Goal: Book appointment/travel/reservation

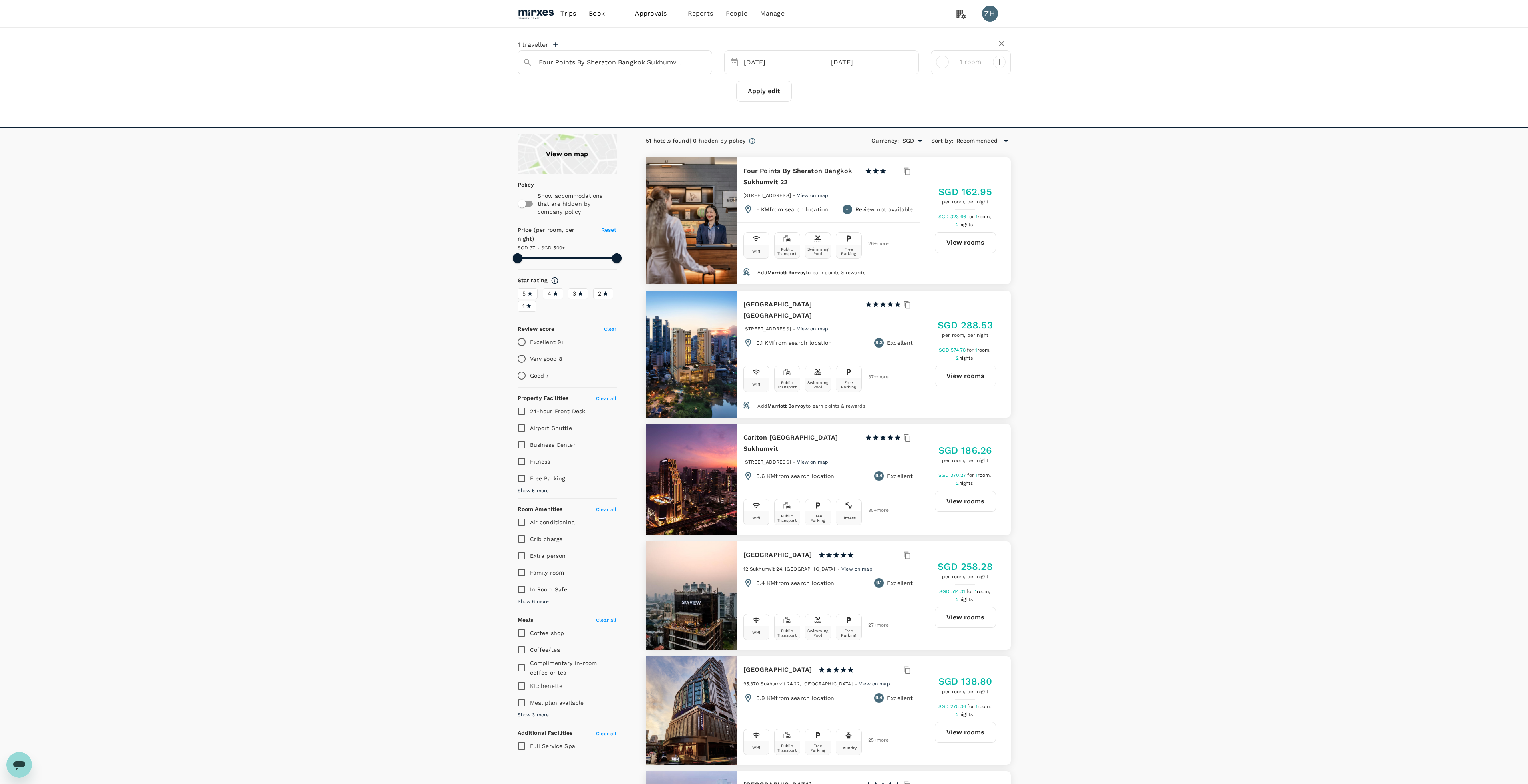
click at [551, 13] on img at bounding box center [535, 13] width 37 height 17
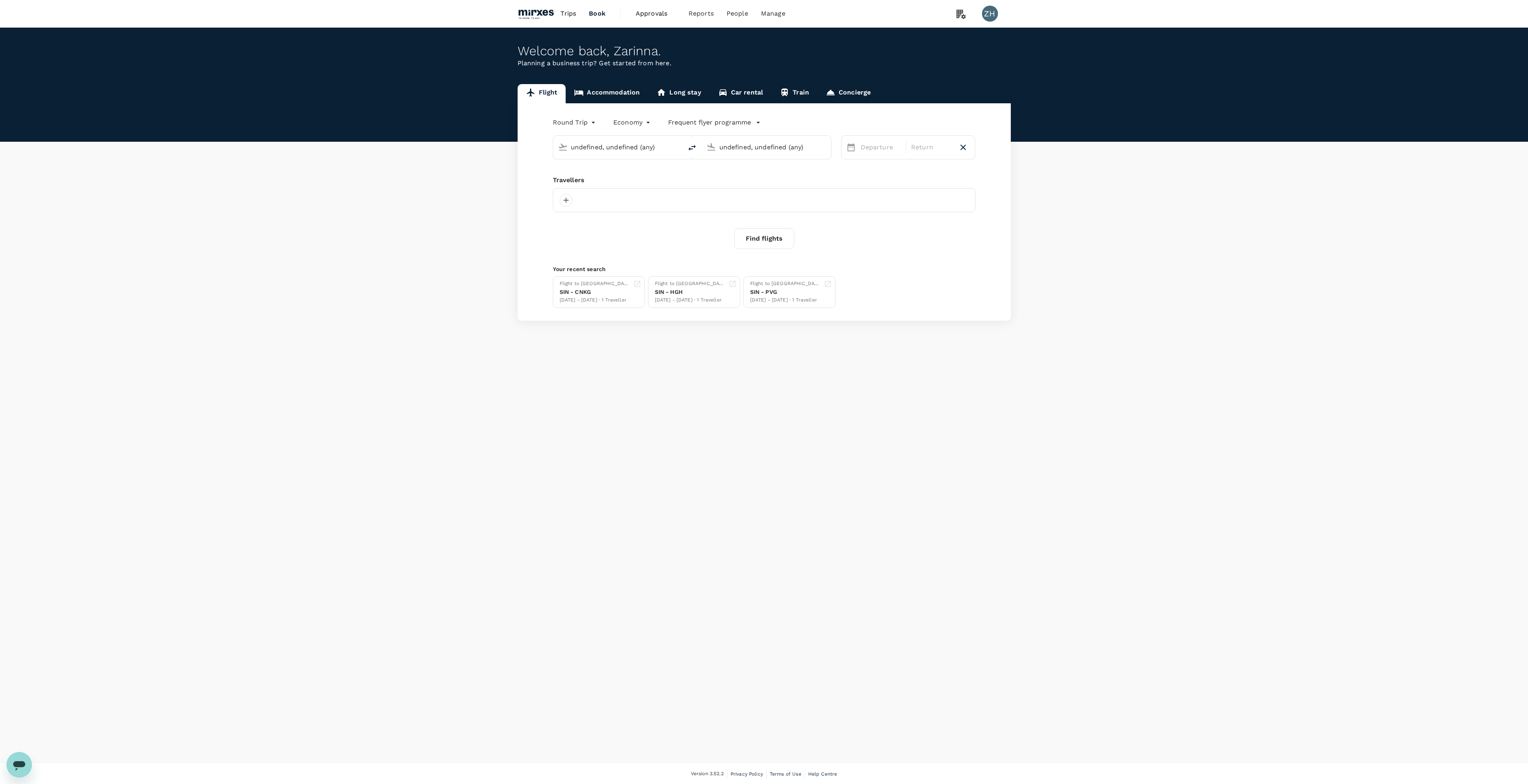
type input "Singapore Changi (SIN)"
type input "Suvarnabhumi Intl (BKK)"
click at [617, 86] on link "Accommodation" at bounding box center [606, 94] width 83 height 19
type input "Four Points By Sheraton Bangkok Sukhumvit 22"
click at [677, 131] on input "Four Points By Sheraton Bangkok Sukhumvit 22" at bounding box center [629, 128] width 110 height 12
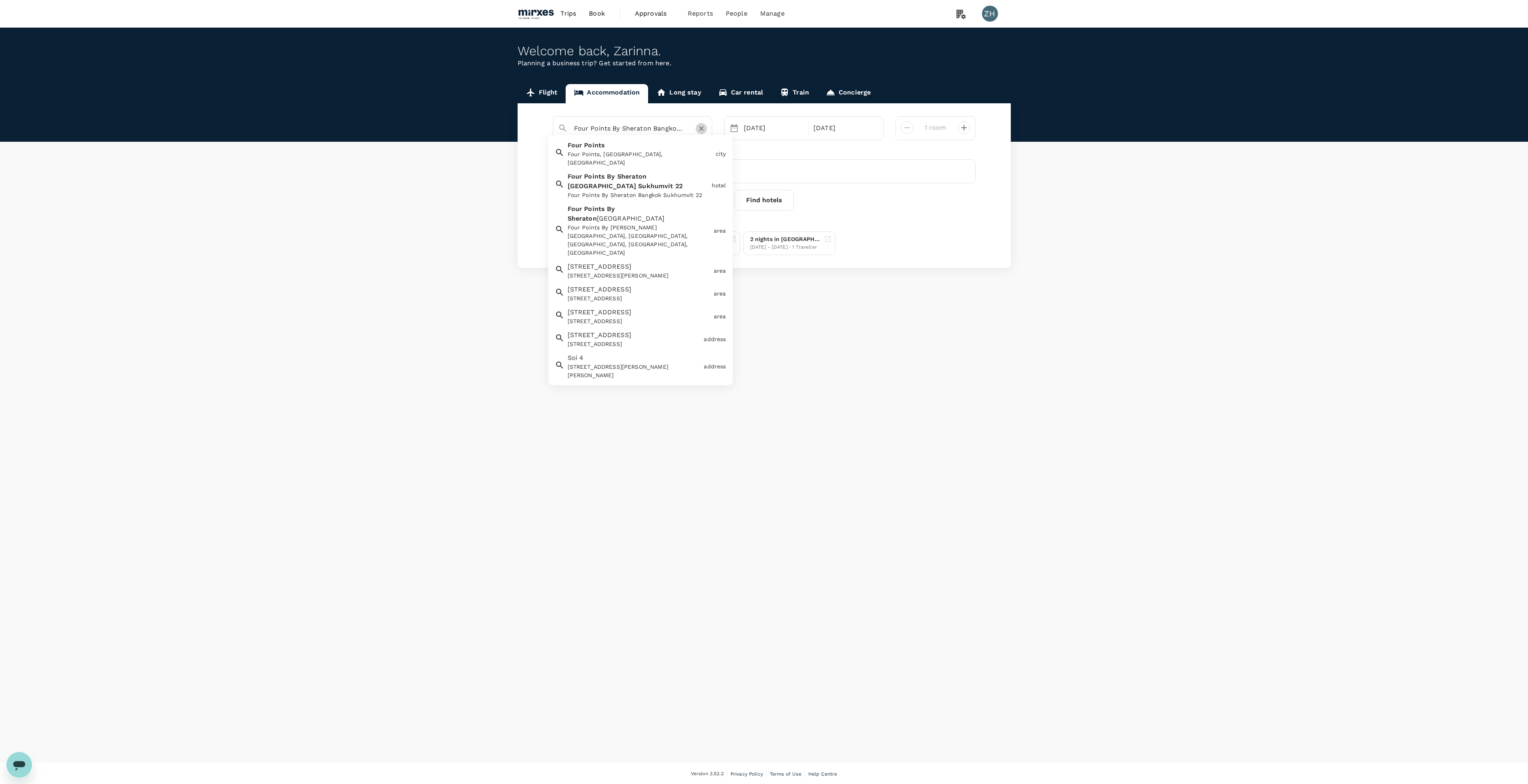
click at [706, 130] on button "Clear" at bounding box center [701, 128] width 11 height 11
type input "Four Points By Sheraton Bangkok Sukhumvit 22phili"
click at [703, 133] on button "Clear" at bounding box center [701, 128] width 11 height 11
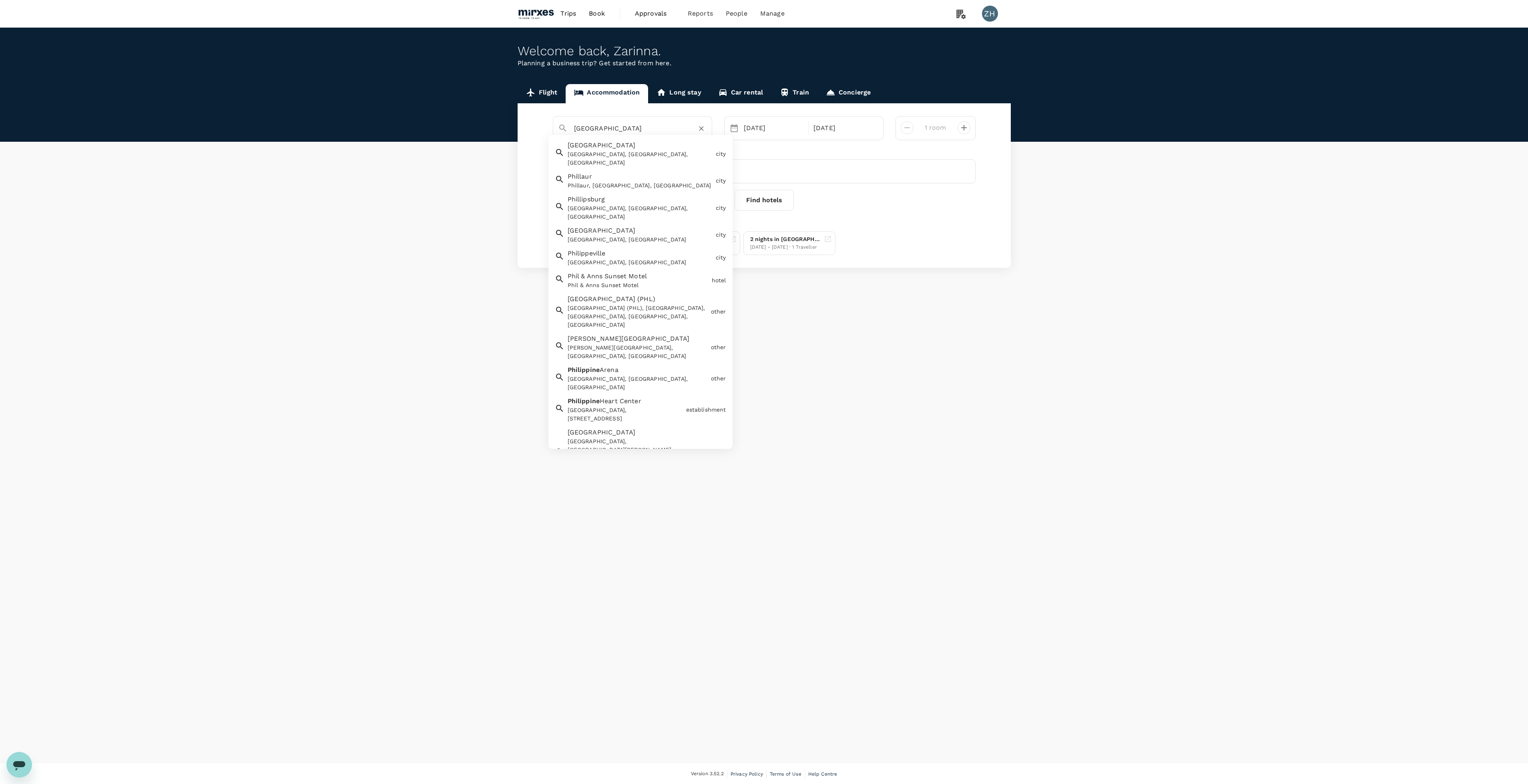
type input "[GEOGRAPHIC_DATA]"
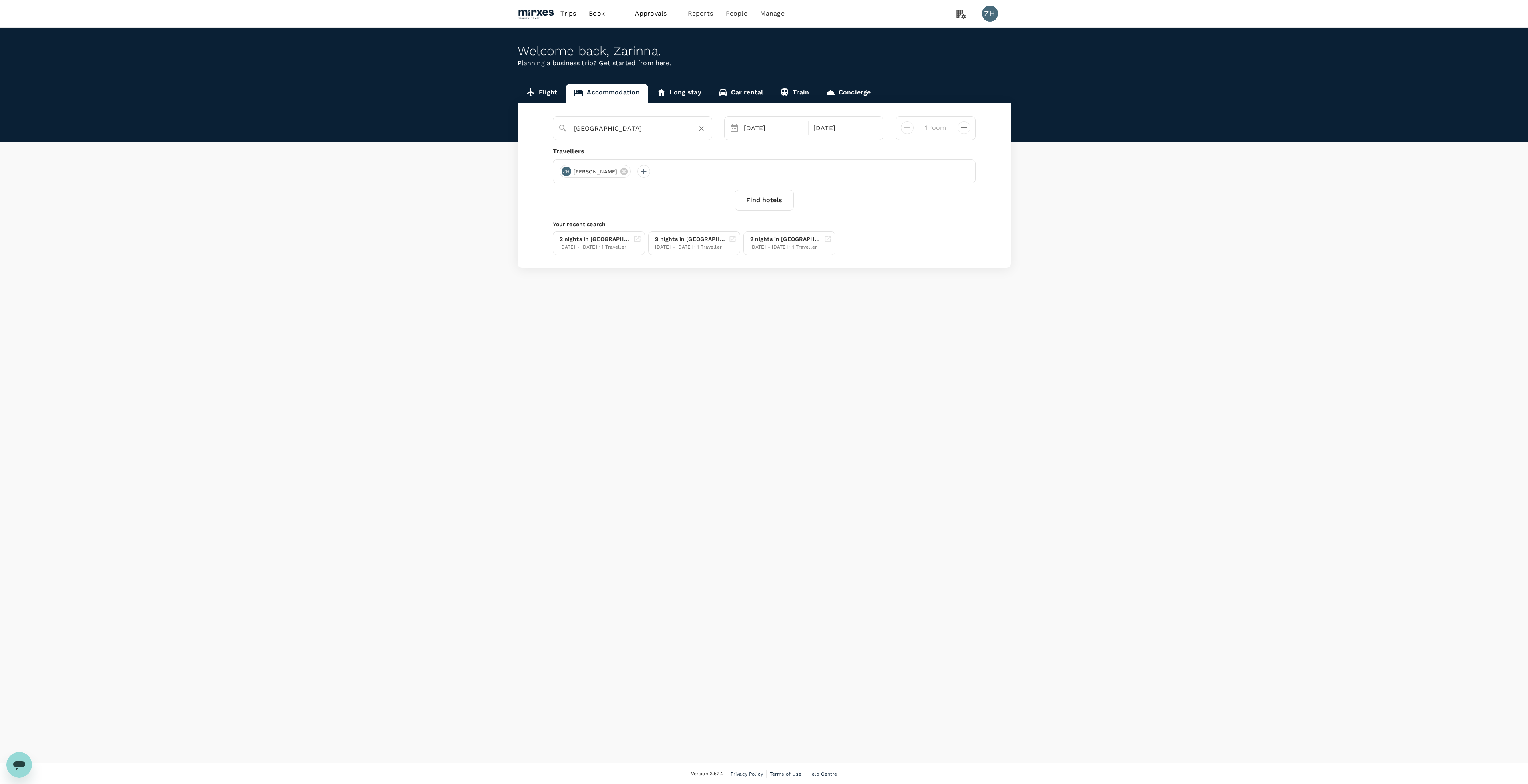
click at [701, 127] on icon "Clear" at bounding box center [701, 128] width 8 height 8
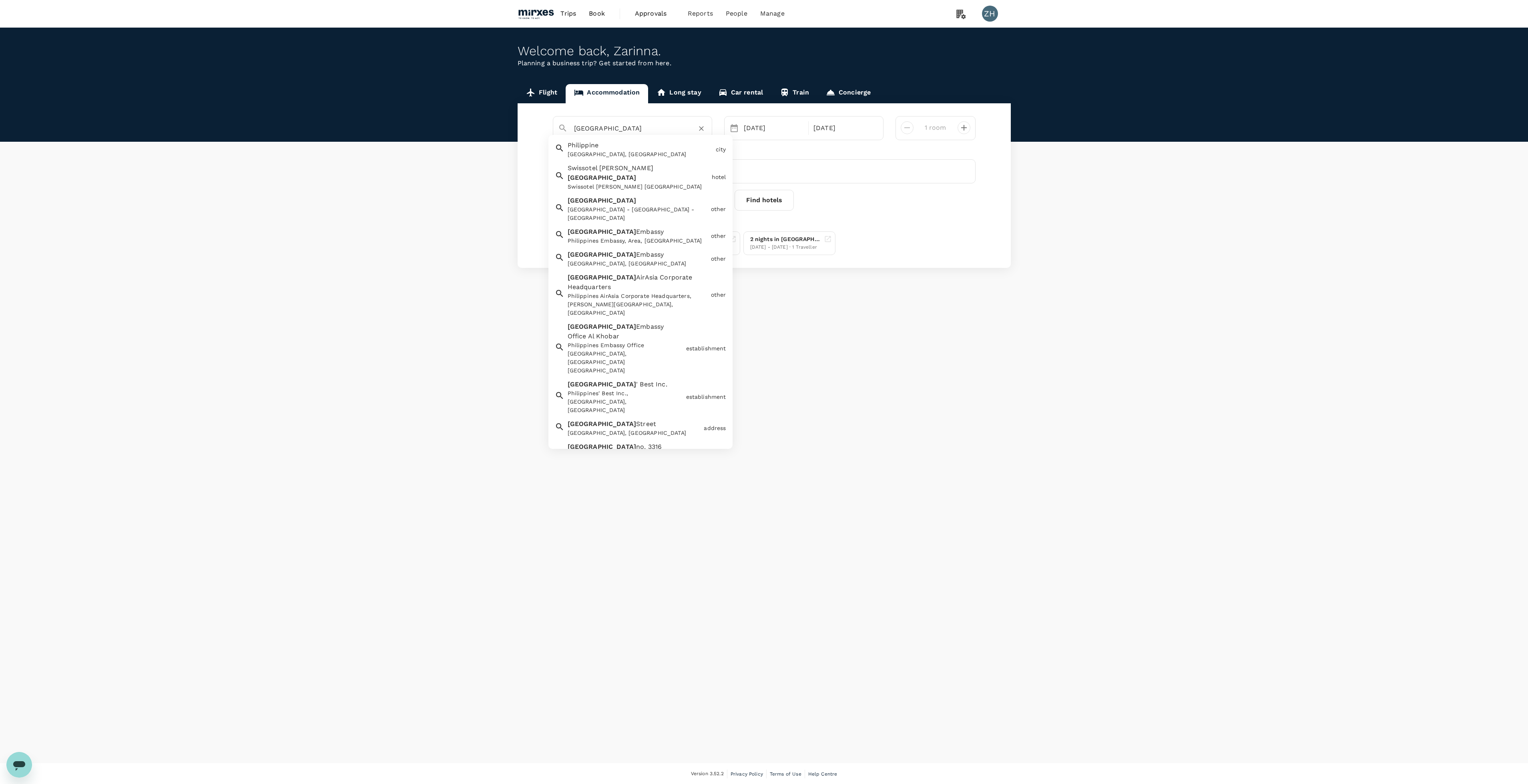
click at [662, 147] on div "Philippine [GEOGRAPHIC_DATA], [GEOGRAPHIC_DATA]" at bounding box center [638, 148] width 148 height 22
click at [647, 134] on input "Philippine" at bounding box center [629, 128] width 110 height 12
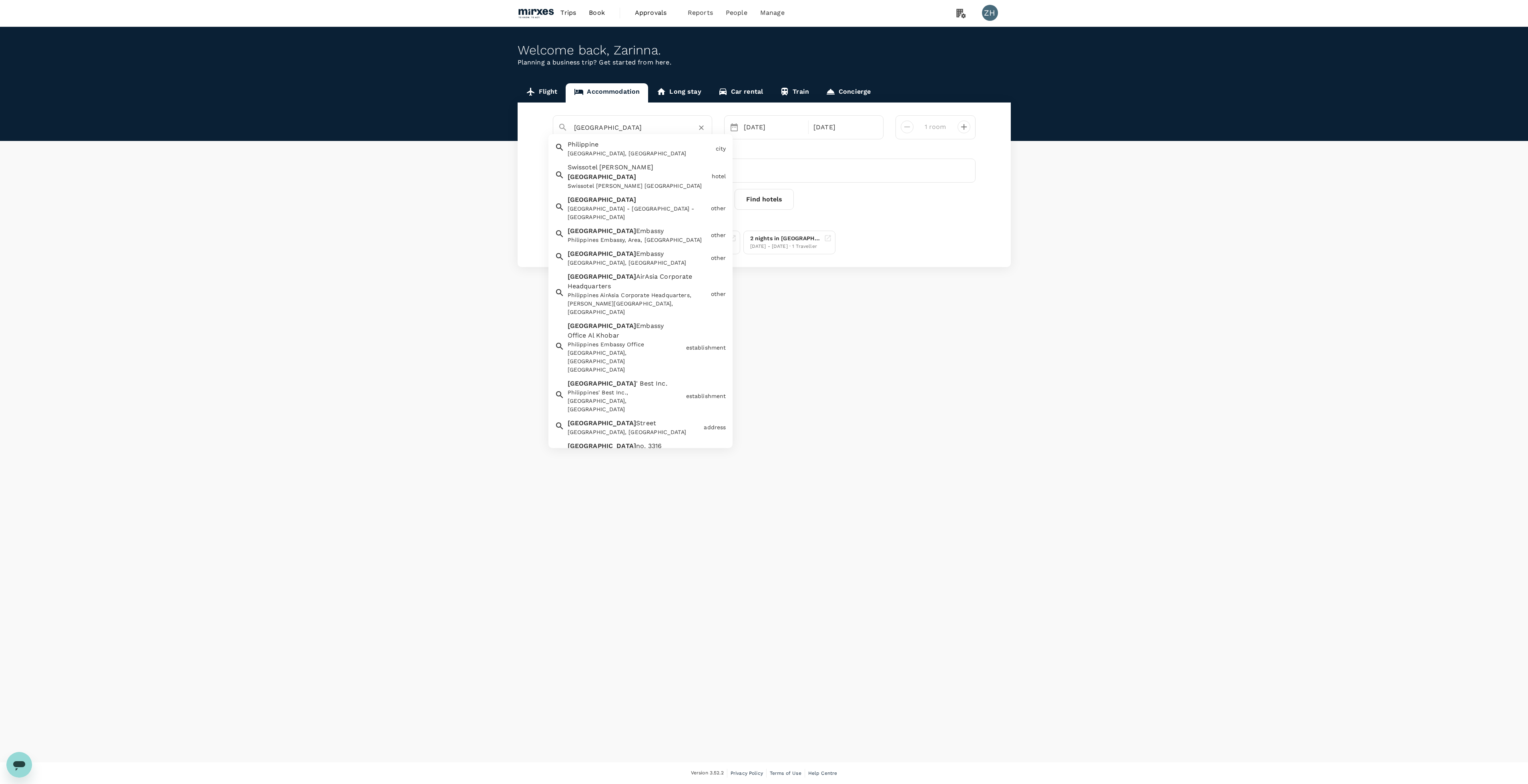
type input "Philippine"
click at [799, 157] on div "Travellers ZH [PERSON_NAME]" at bounding box center [764, 164] width 423 height 37
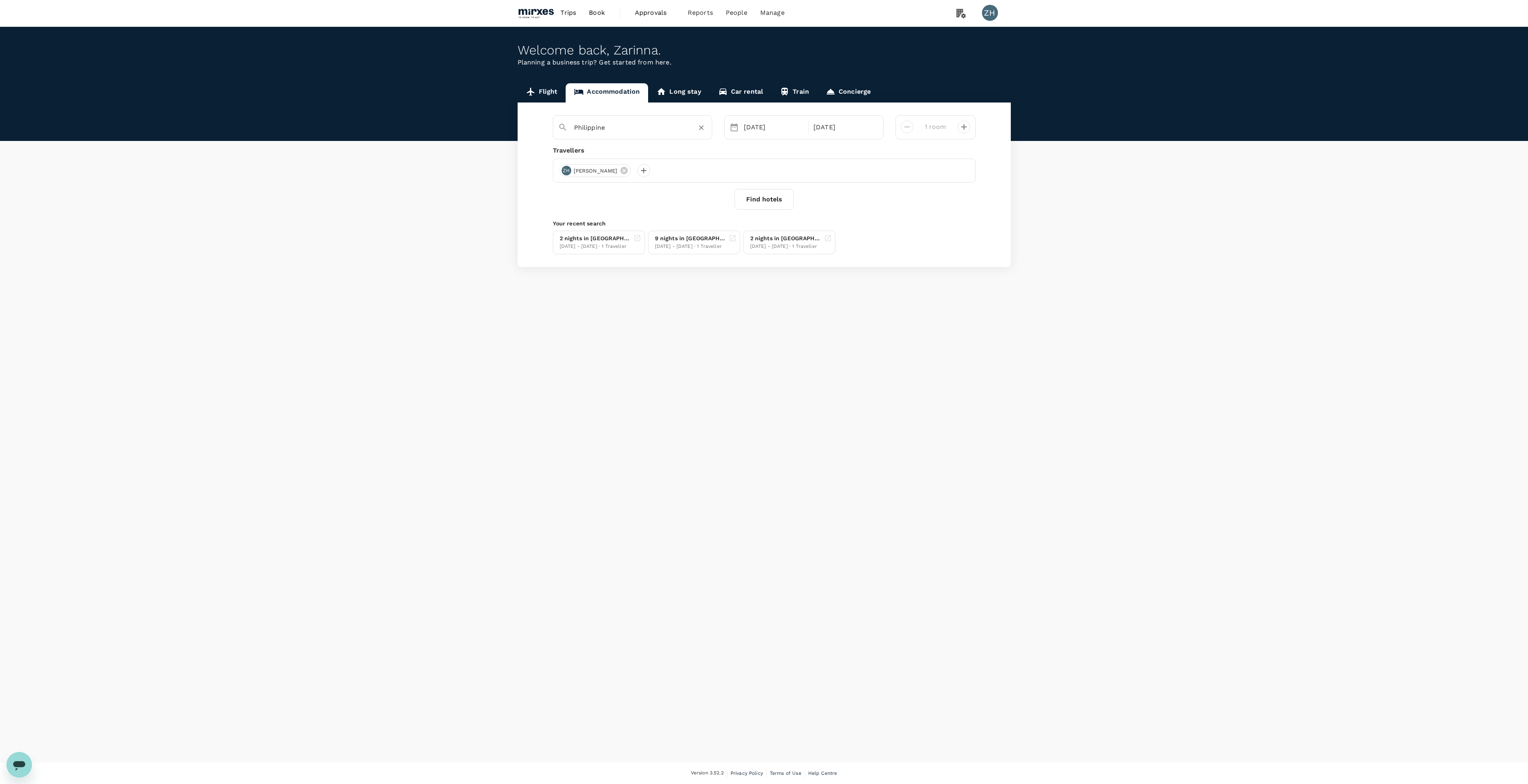
click at [644, 135] on div "Philippine" at bounding box center [629, 124] width 156 height 21
click at [751, 196] on button "Find hotels" at bounding box center [764, 199] width 59 height 21
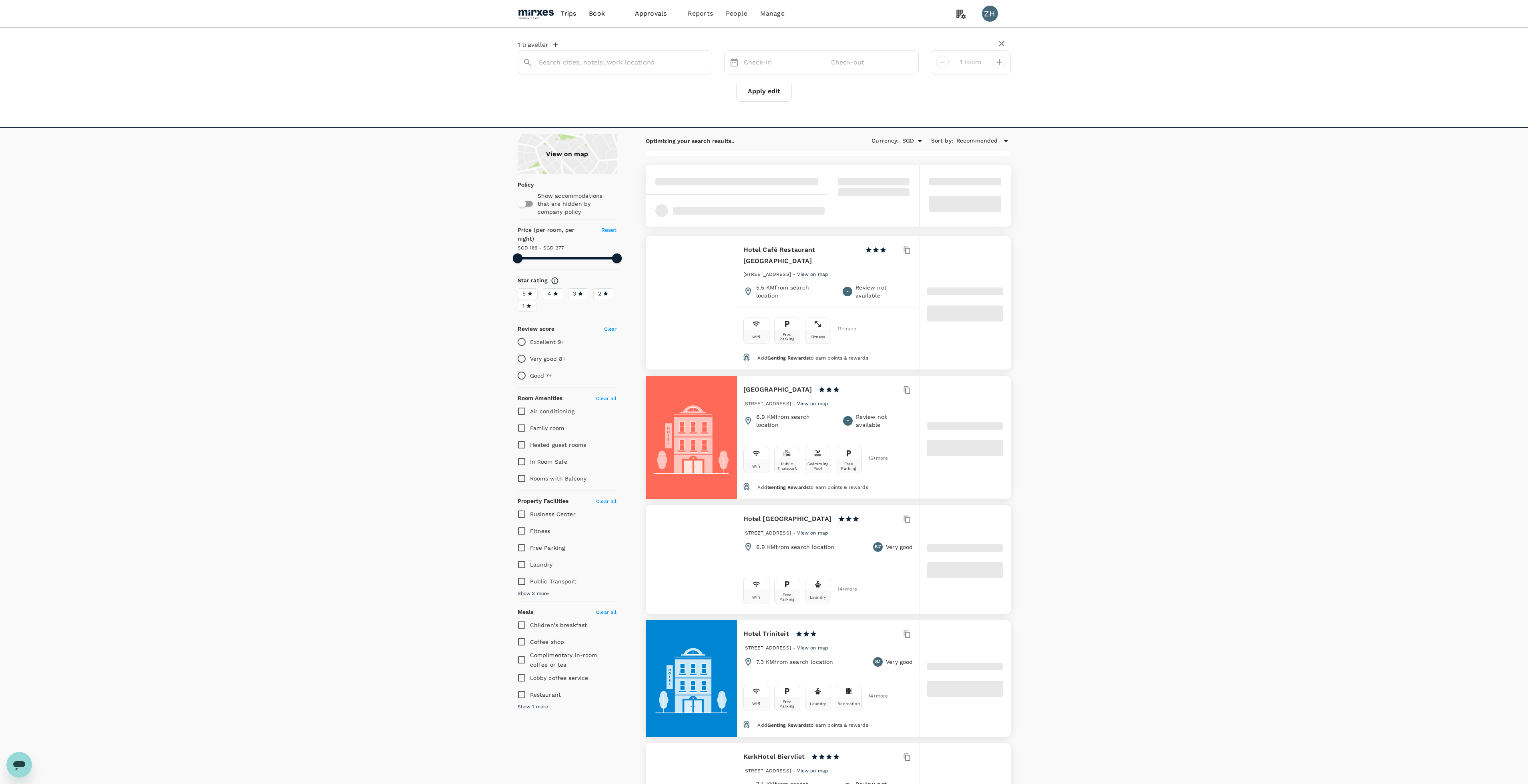
type input "Philippine"
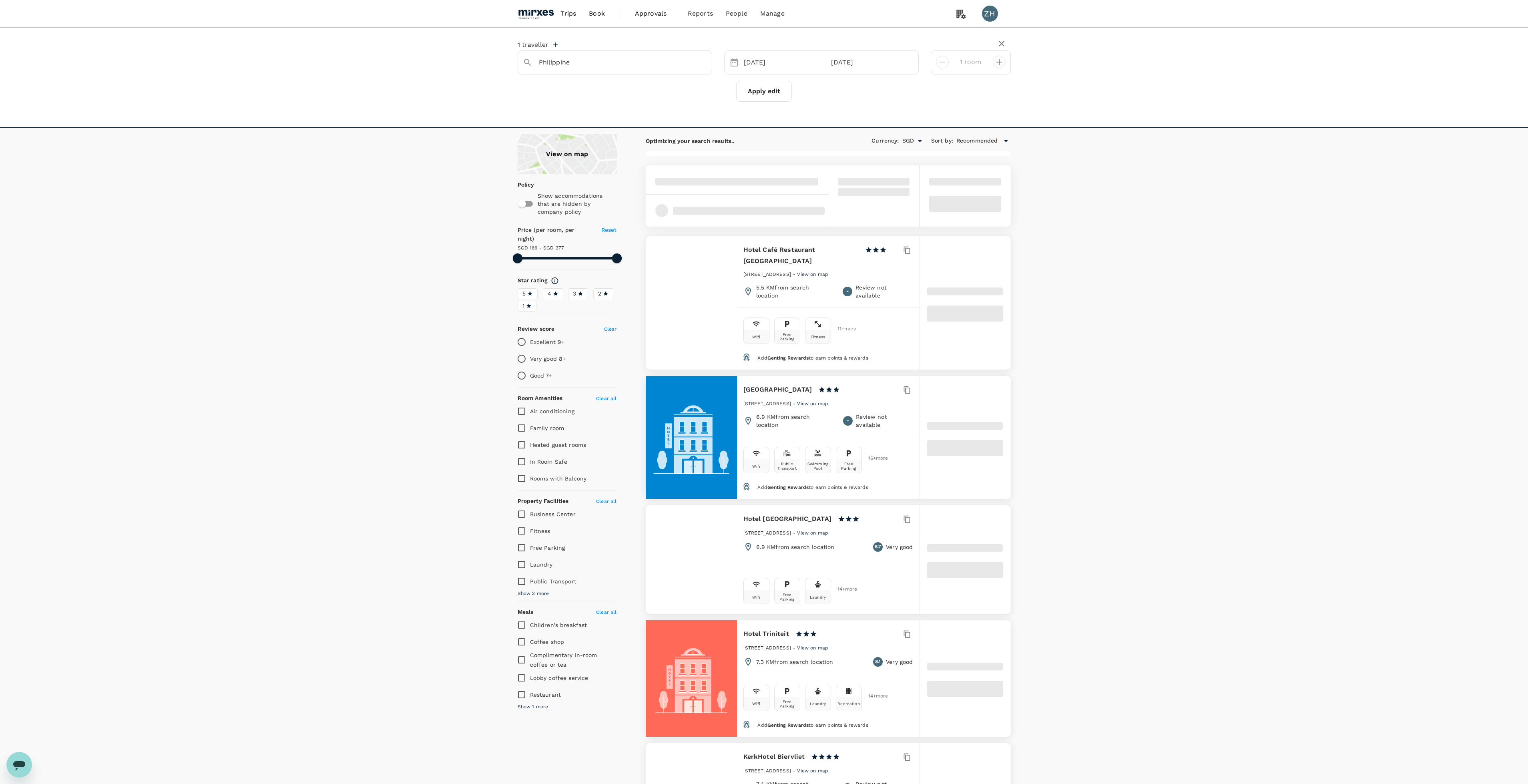
type input "376.21"
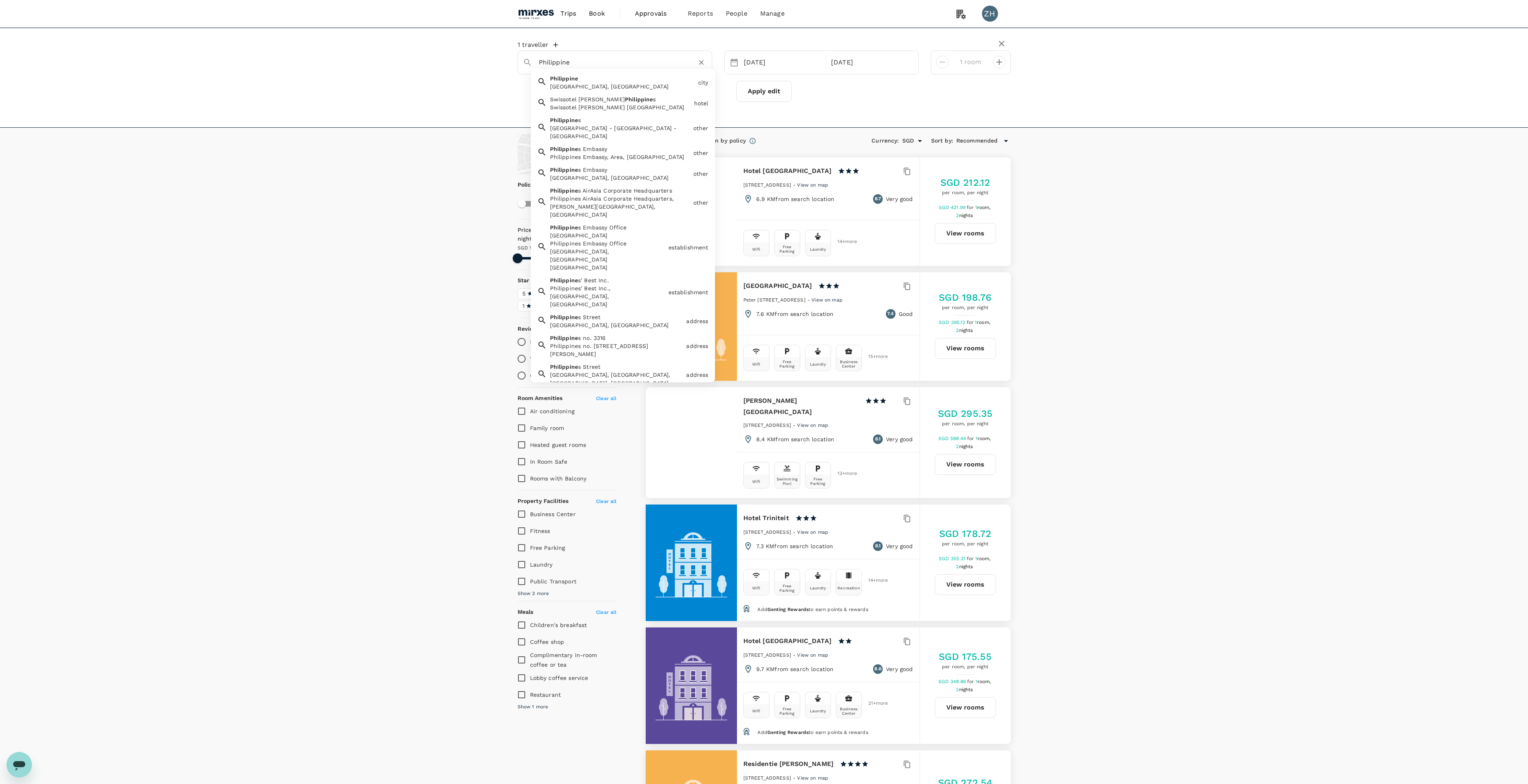
click at [592, 60] on input "Philippine" at bounding box center [612, 62] width 146 height 12
type input "s"
click at [599, 65] on input "s" at bounding box center [612, 62] width 146 height 12
type input "p"
click at [599, 76] on div "[GEOGRAPHIC_DATA] [GEOGRAPHIC_DATA], [GEOGRAPHIC_DATA], [GEOGRAPHIC_DATA]" at bounding box center [620, 85] width 148 height 27
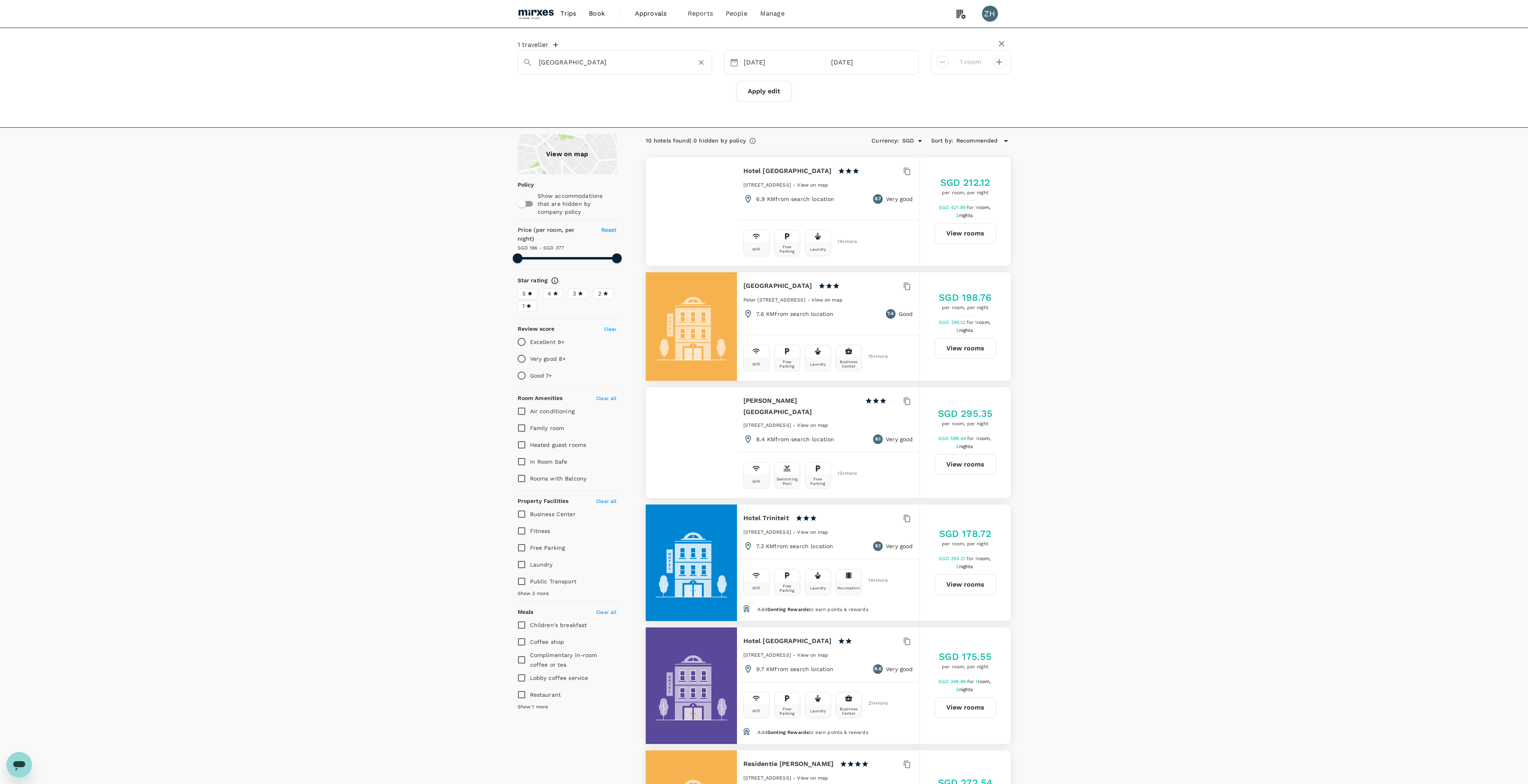
type input "[GEOGRAPHIC_DATA]"
click at [747, 83] on button "Apply edit" at bounding box center [764, 91] width 56 height 21
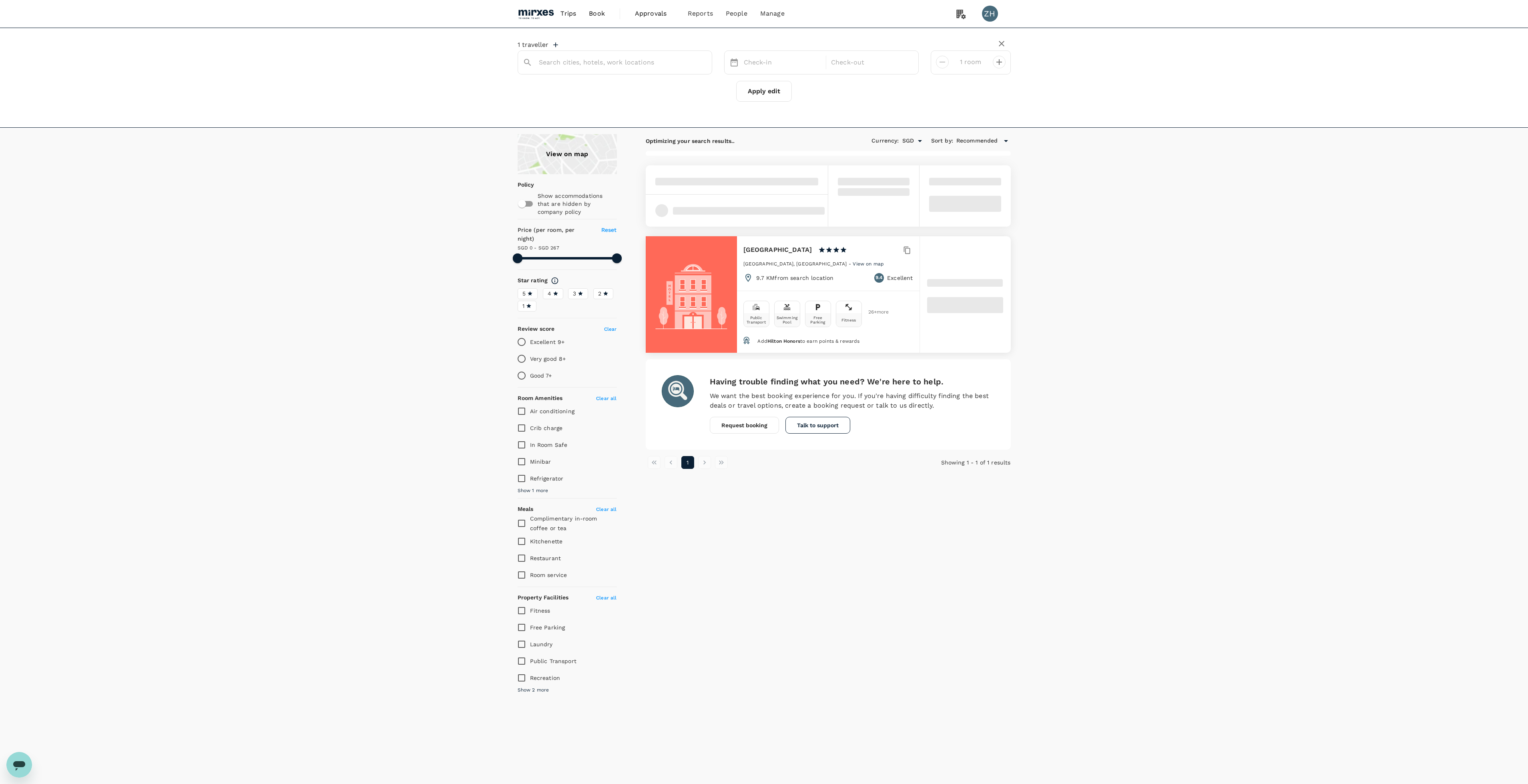
type input "[GEOGRAPHIC_DATA]"
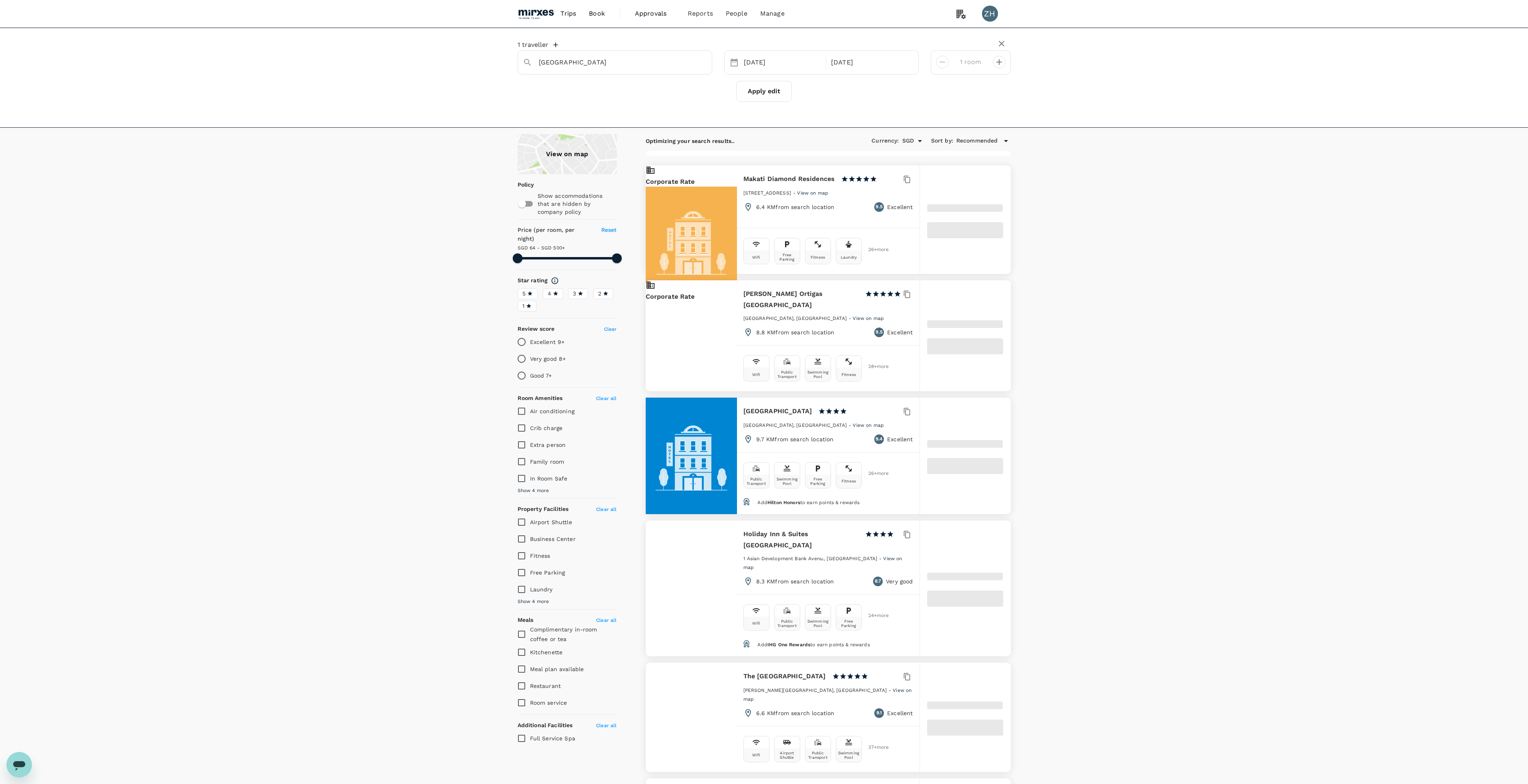
type input "499.89"
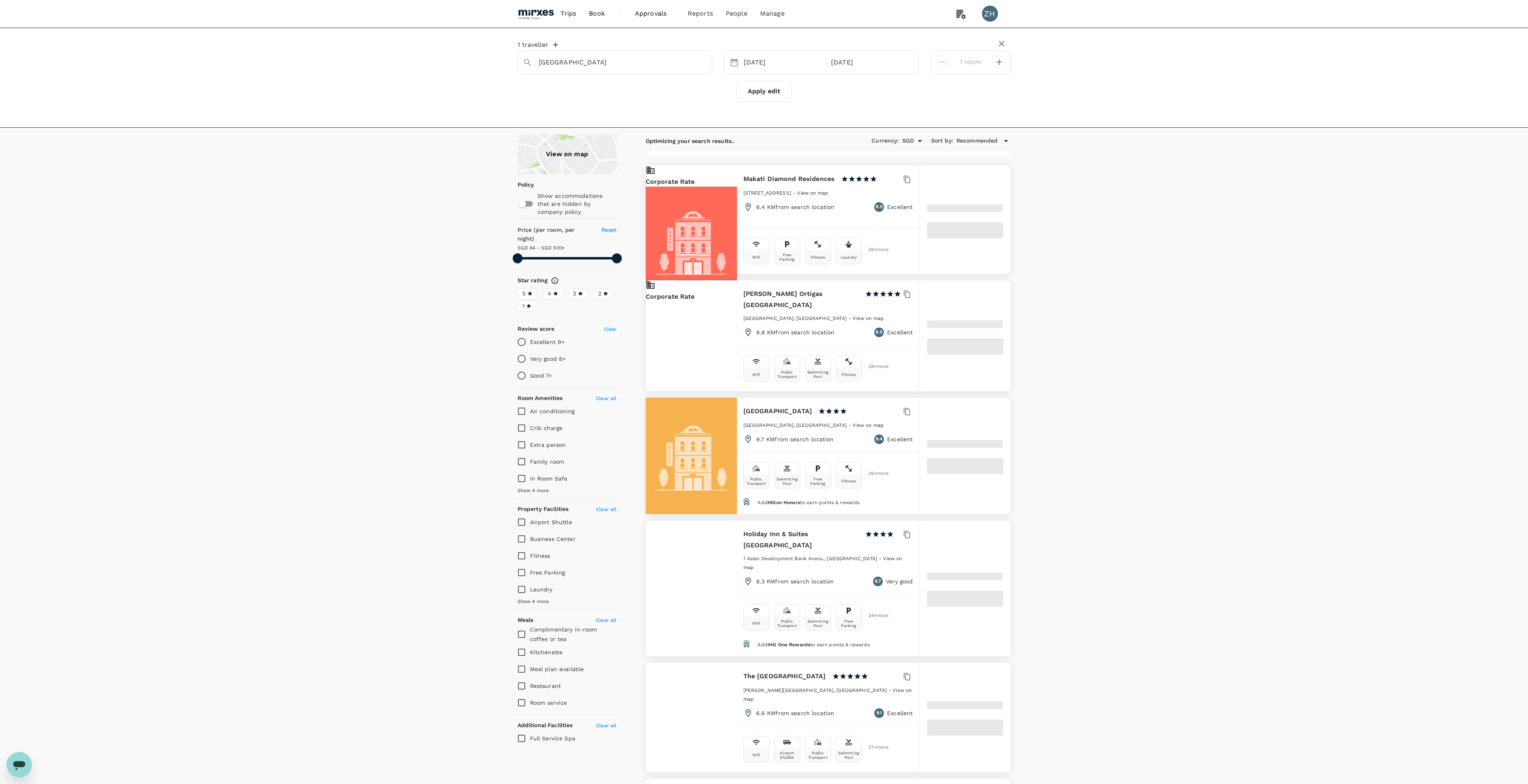
type input "64.29"
type input "499.29"
type input "18.29"
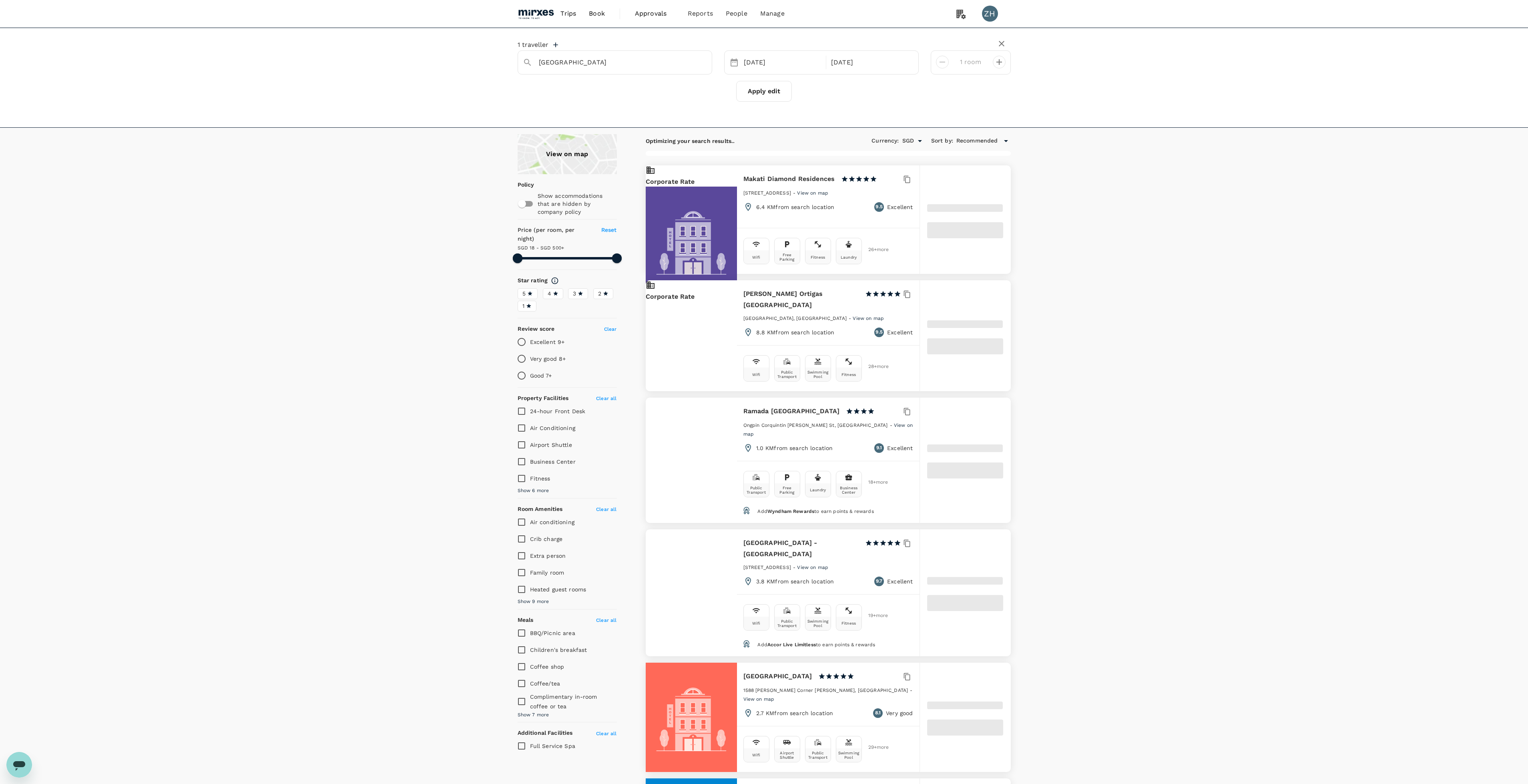
scroll to position [60, 0]
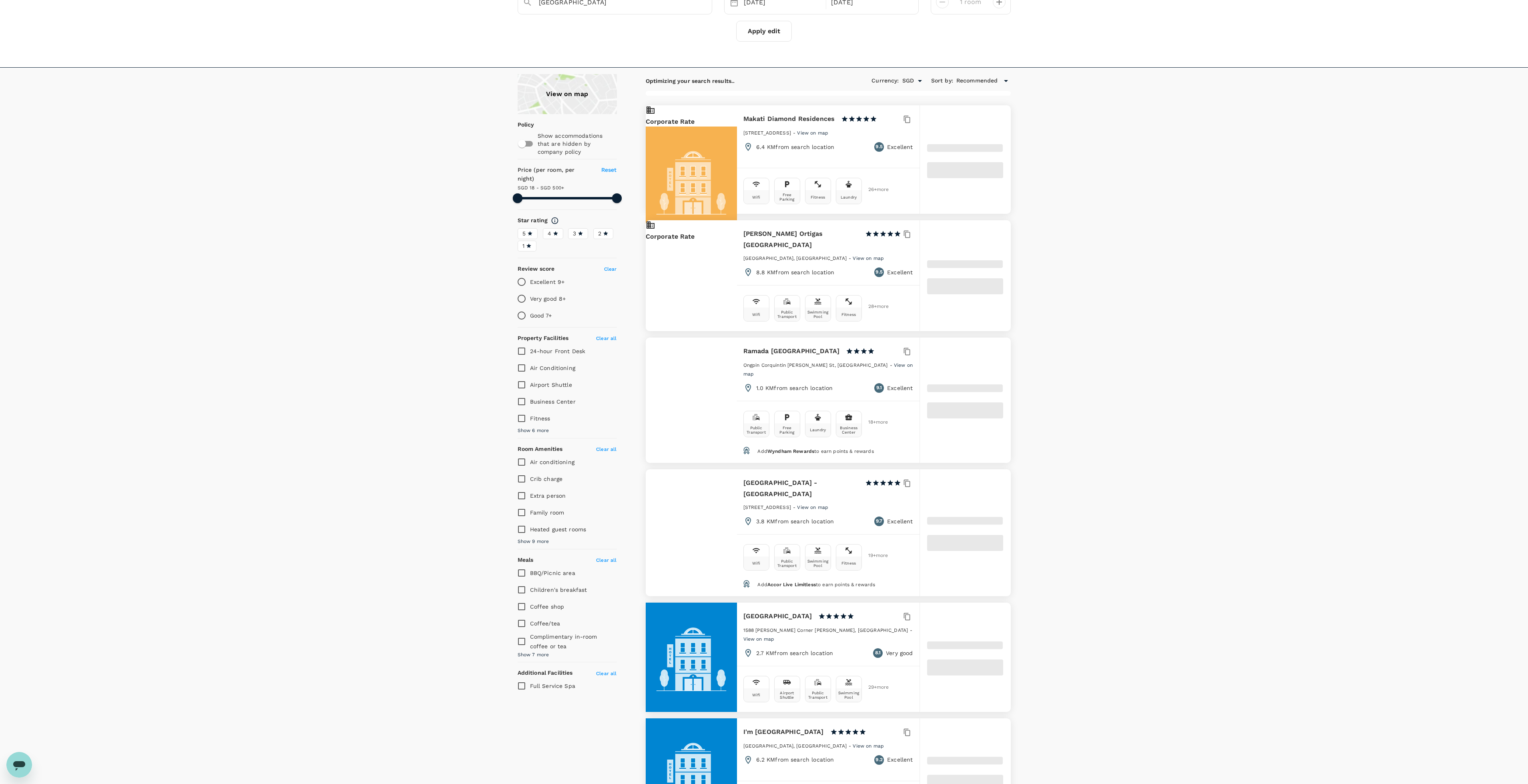
type input "499.9"
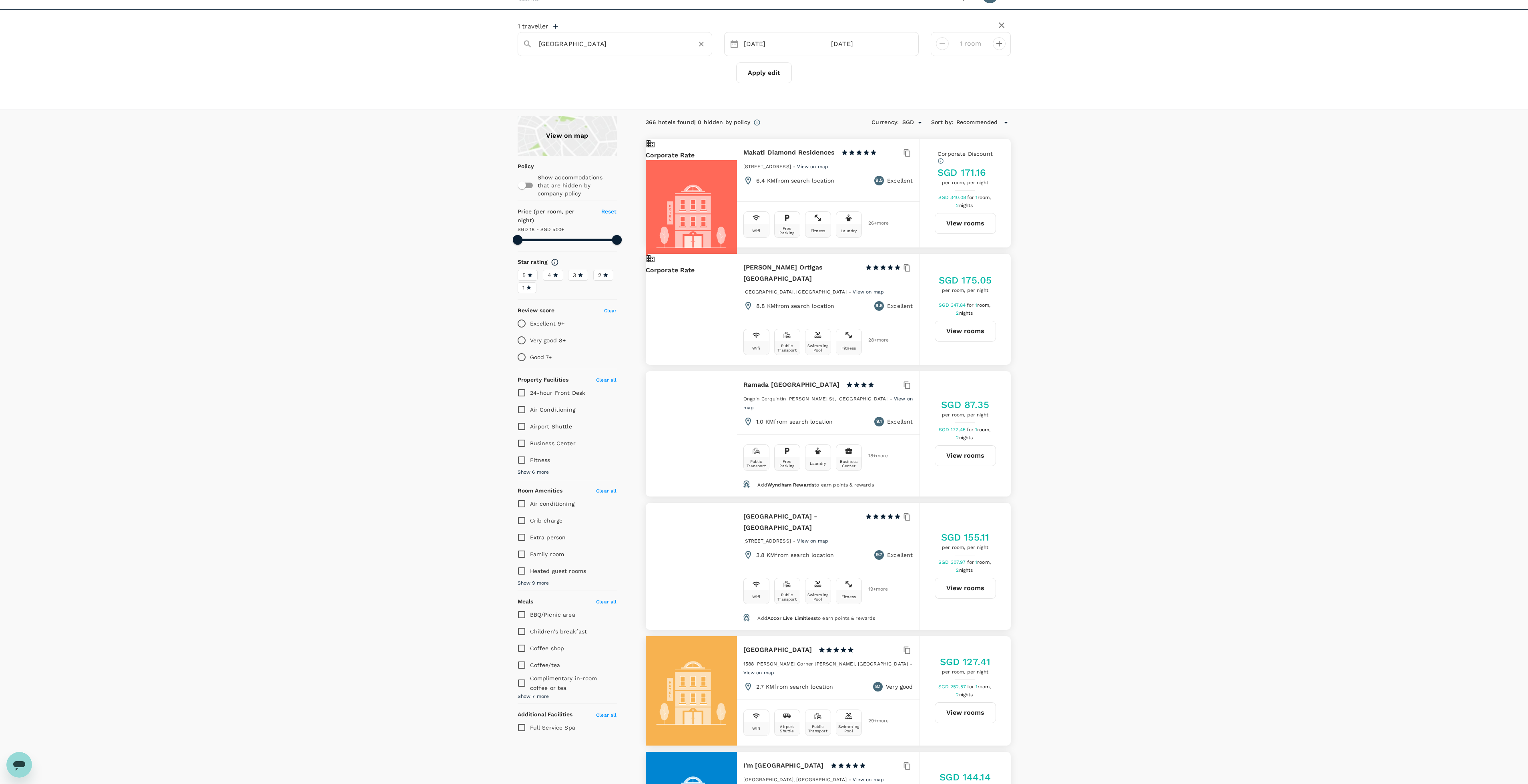
scroll to position [0, 0]
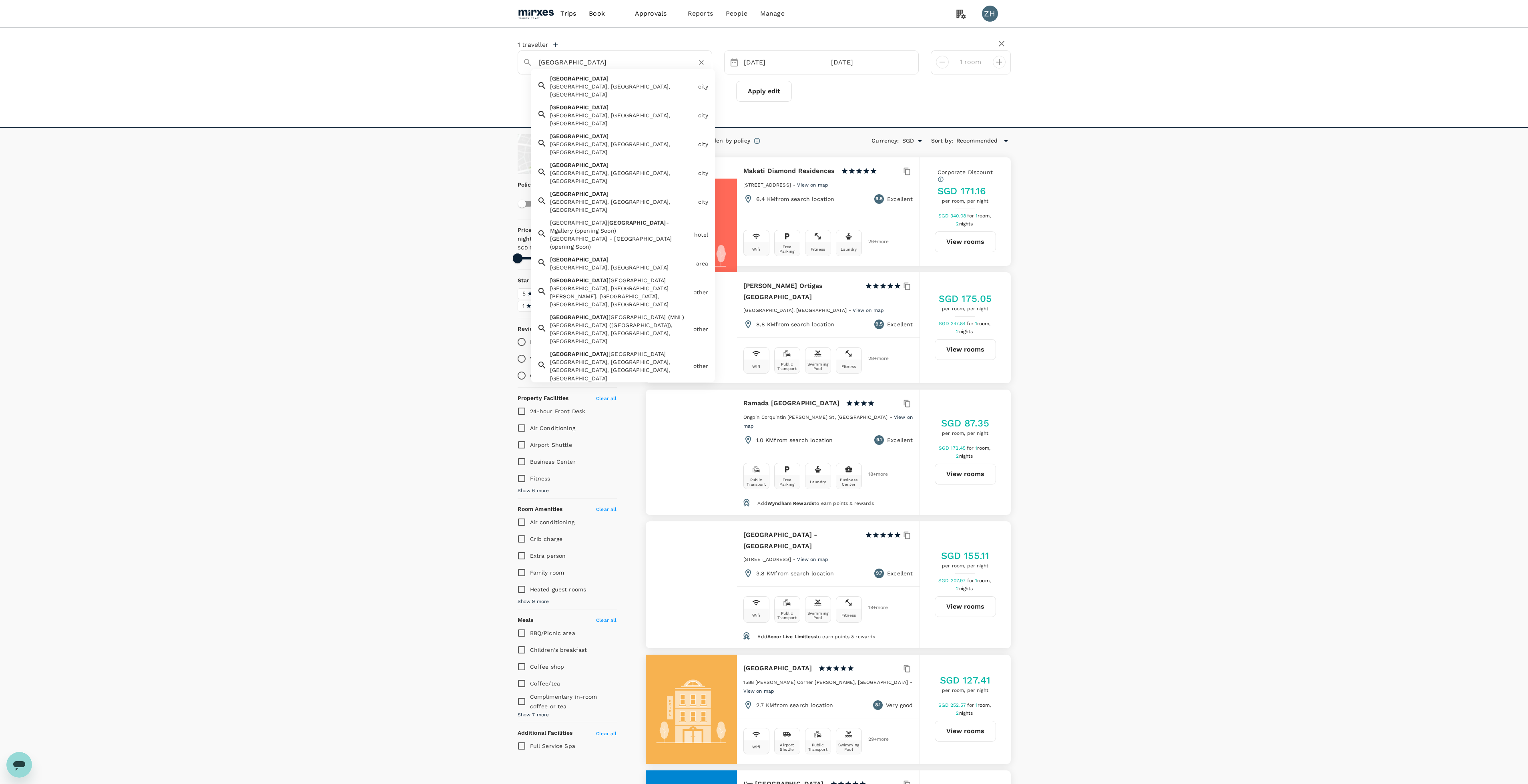
drag, startPoint x: 629, startPoint y: 61, endPoint x: 350, endPoint y: 44, distance: 279.5
click at [350, 44] on div "1 traveller [GEOGRAPHIC_DATA] [GEOGRAPHIC_DATA] [GEOGRAPHIC_DATA], [GEOGRAPHIC_…" at bounding box center [764, 78] width 1528 height 100
click at [661, 82] on div "Jakarta [GEOGRAPHIC_DATA], [GEOGRAPHIC_DATA]" at bounding box center [620, 81] width 148 height 19
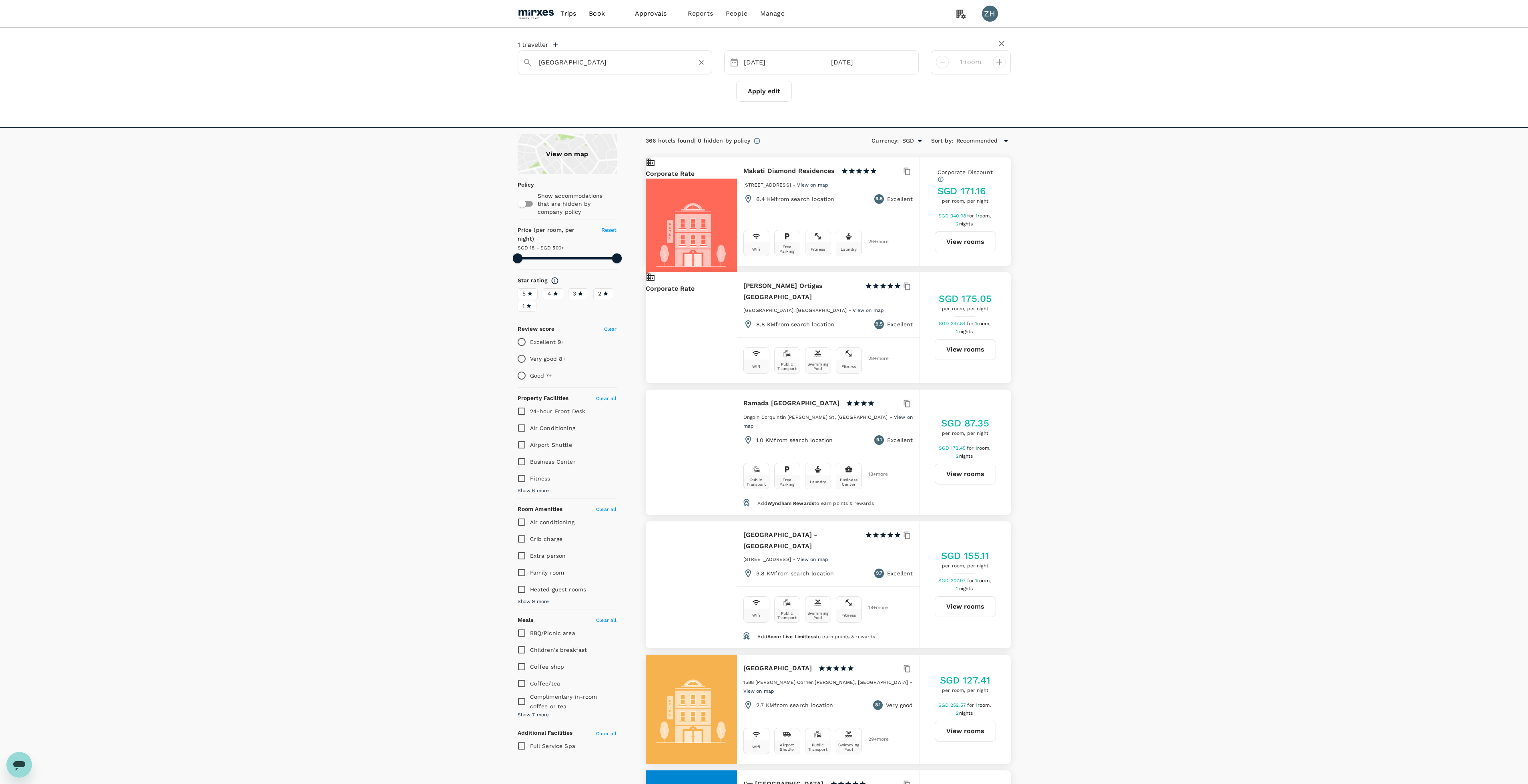
type input "[GEOGRAPHIC_DATA]"
click at [784, 91] on button "Apply edit" at bounding box center [764, 91] width 56 height 21
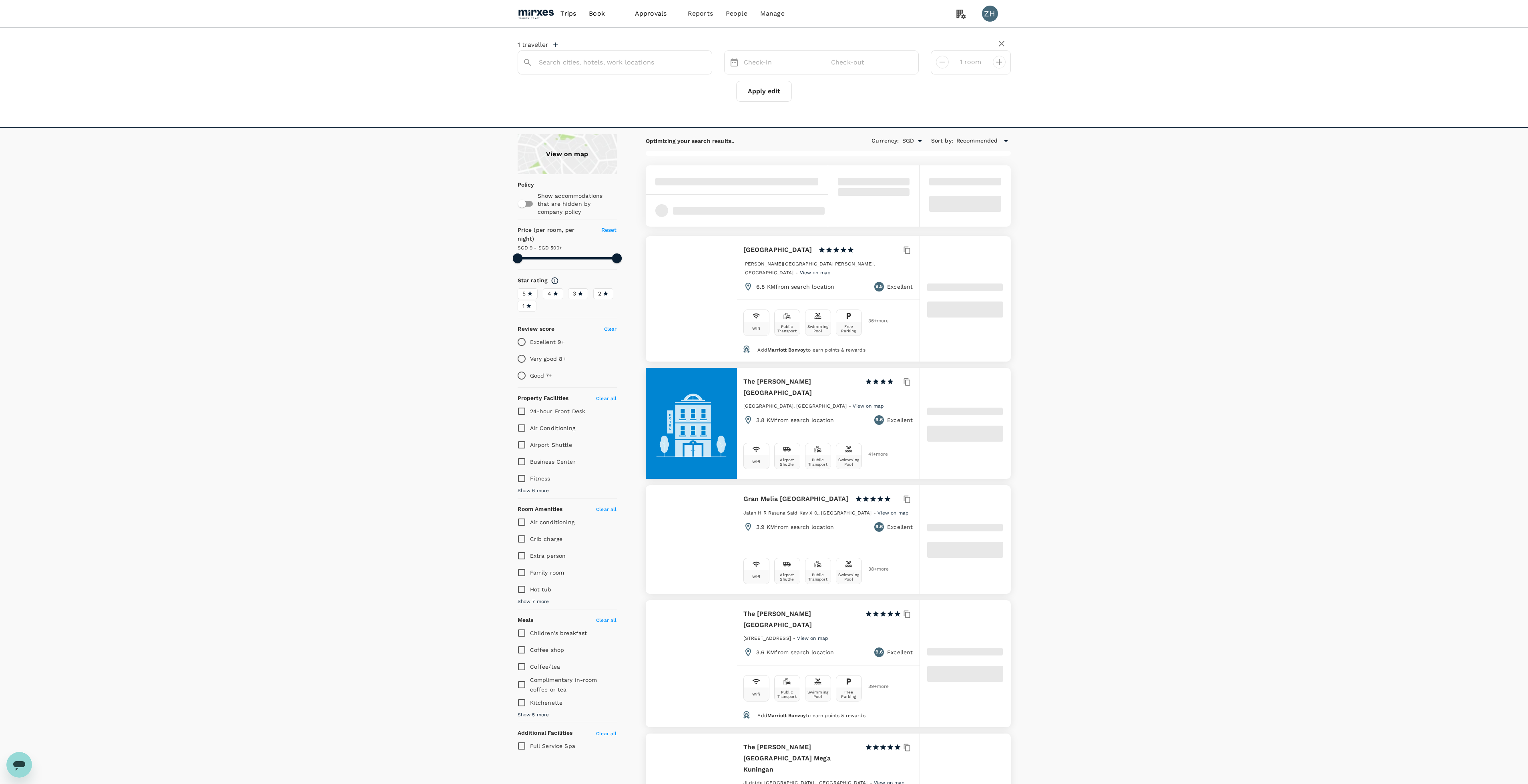
type input "[GEOGRAPHIC_DATA]"
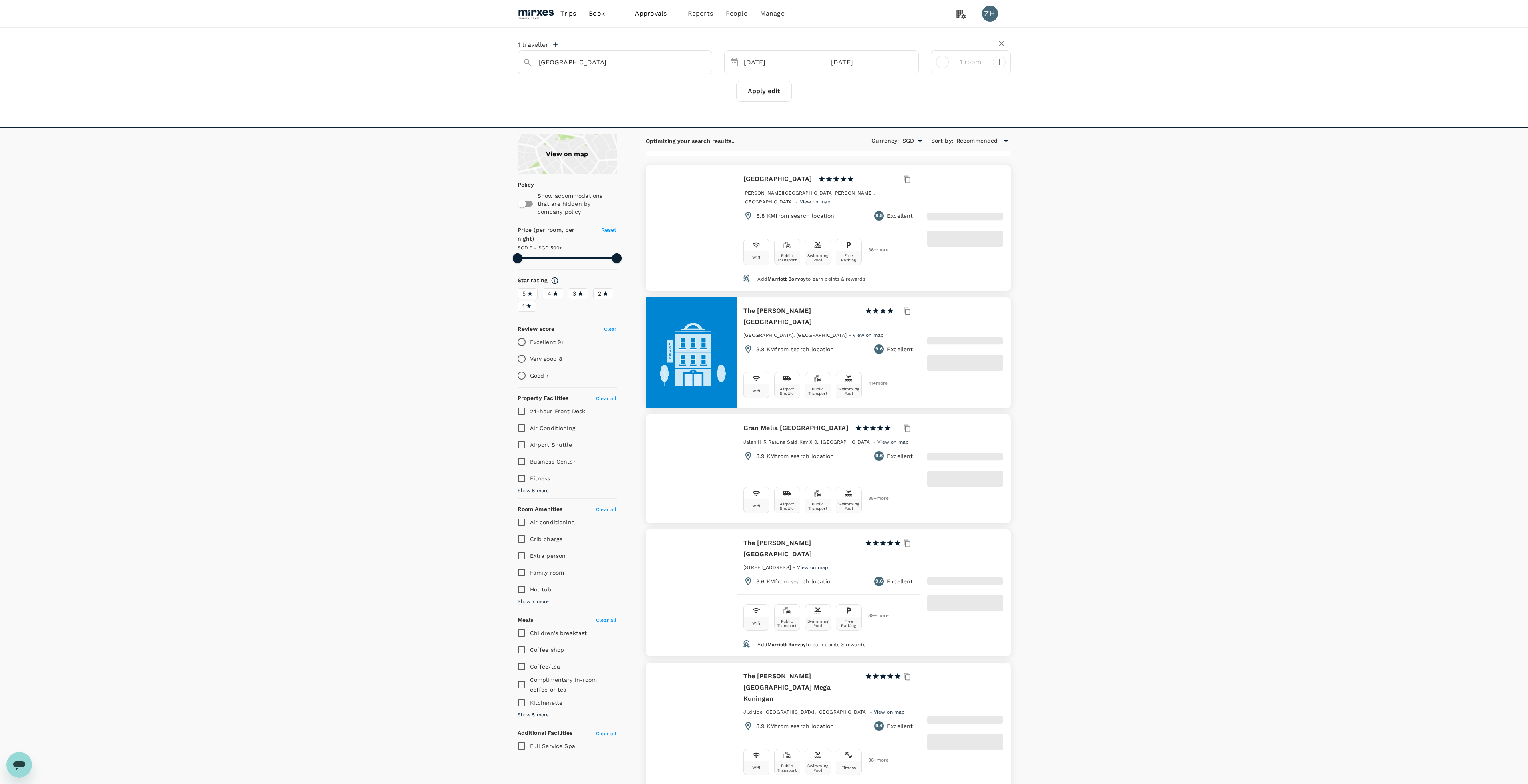
type input "499.55"
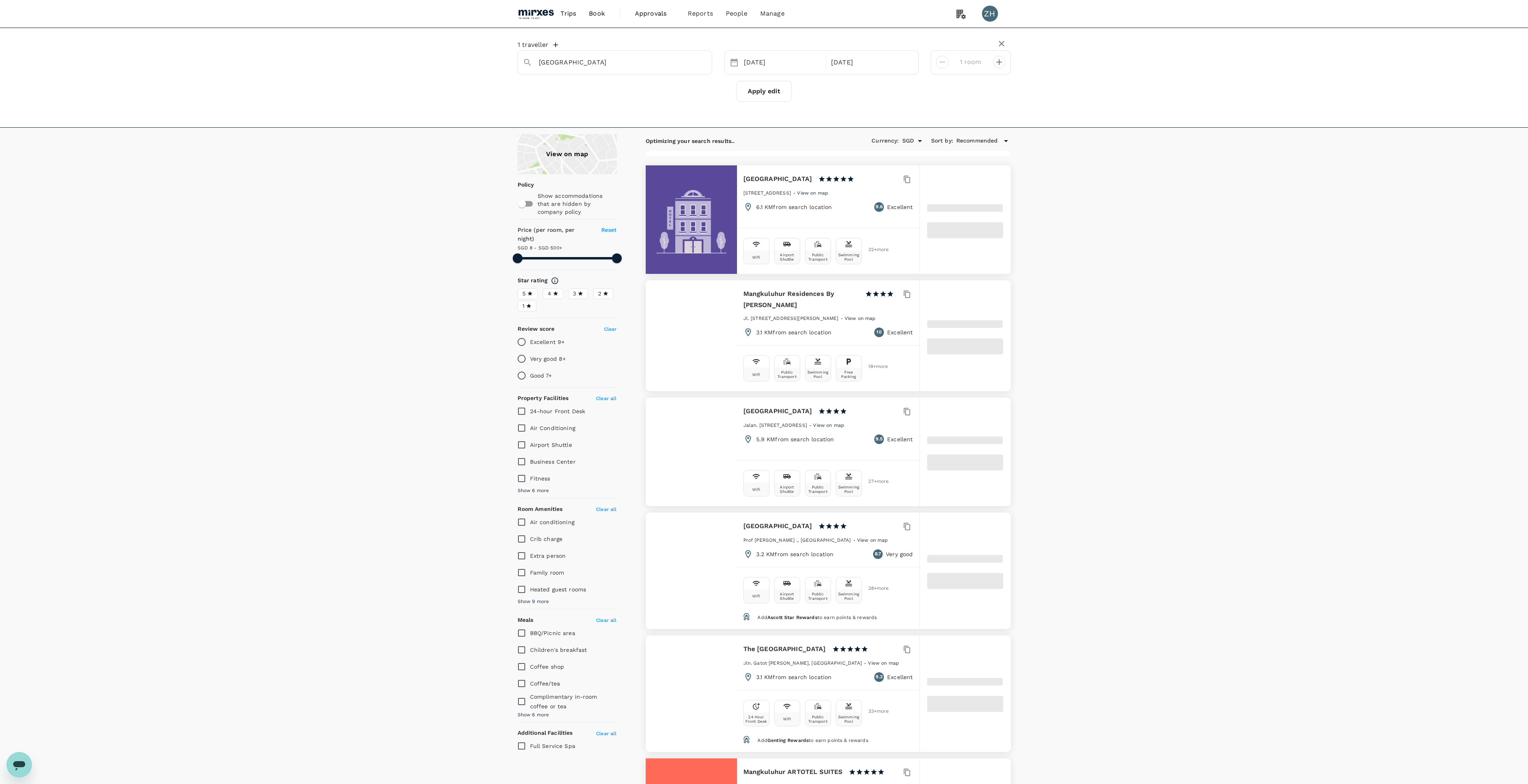
type input "7.55"
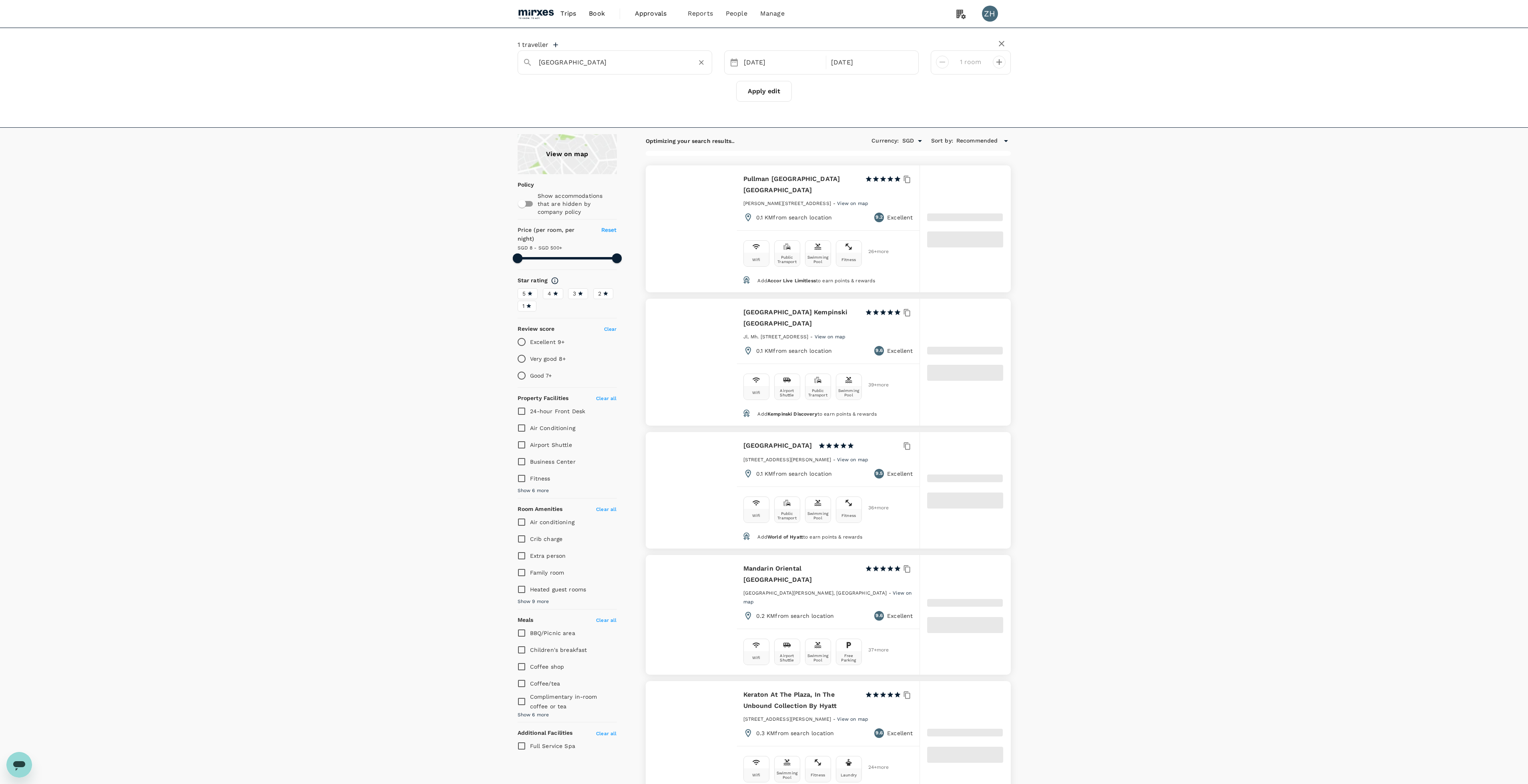
type input "499.55"
click at [701, 65] on icon "Clear" at bounding box center [701, 62] width 8 height 8
type input "[GEOGRAPHIC_DATA]"
type input "499.55"
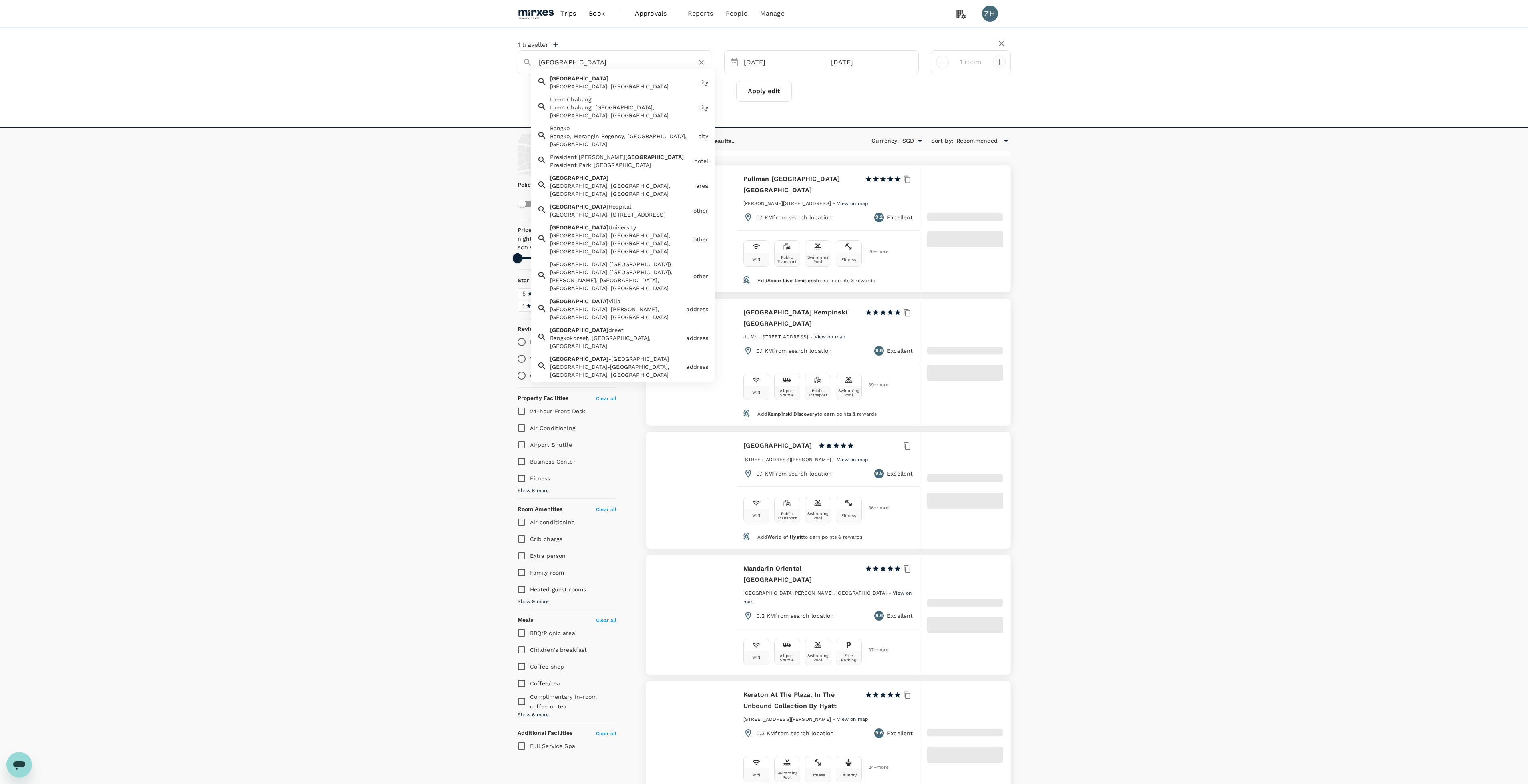
click at [669, 86] on div "[GEOGRAPHIC_DATA], [GEOGRAPHIC_DATA]" at bounding box center [622, 87] width 145 height 8
type input "[GEOGRAPHIC_DATA]"
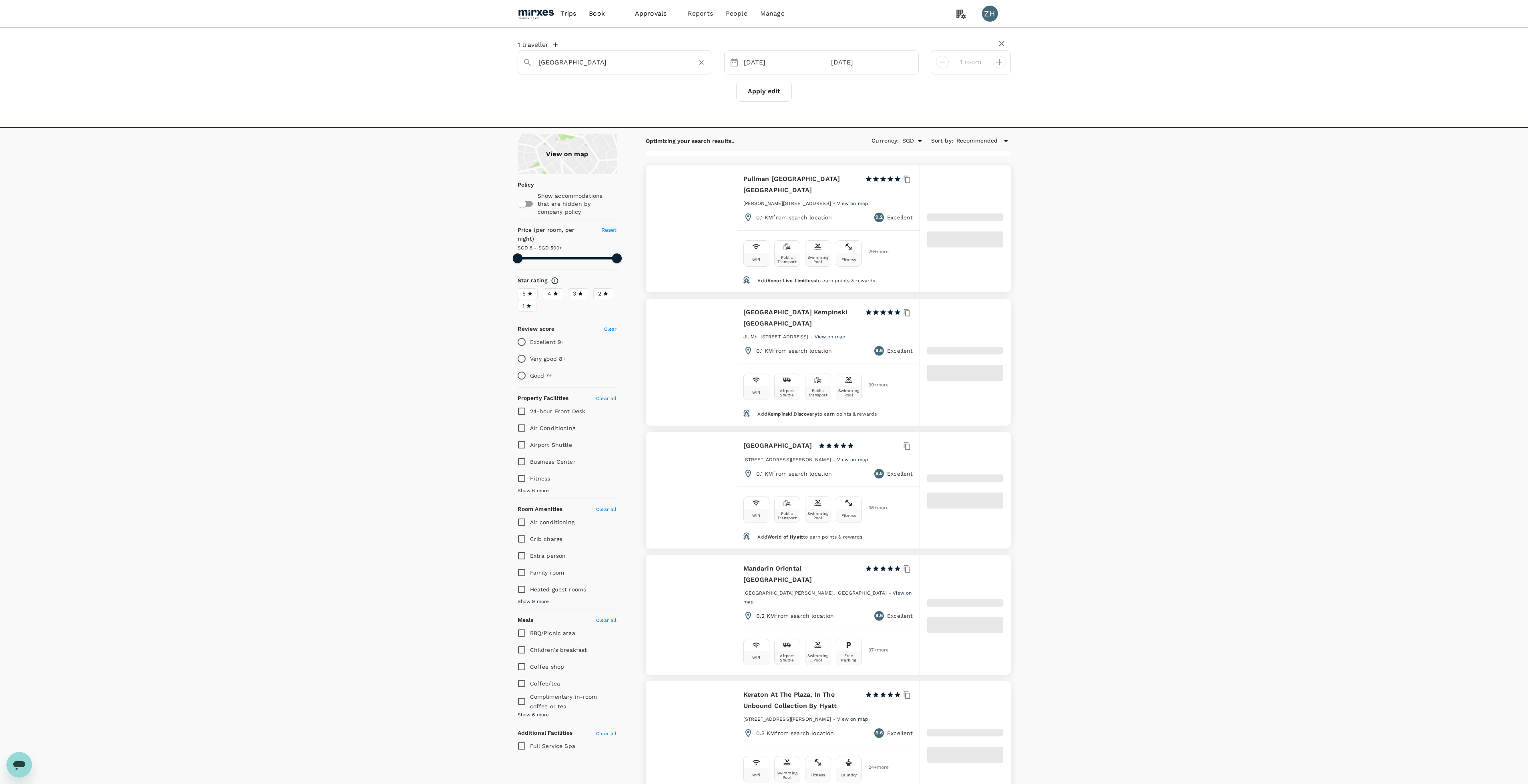
click at [750, 92] on button "Apply edit" at bounding box center [764, 91] width 56 height 21
type input "499.55"
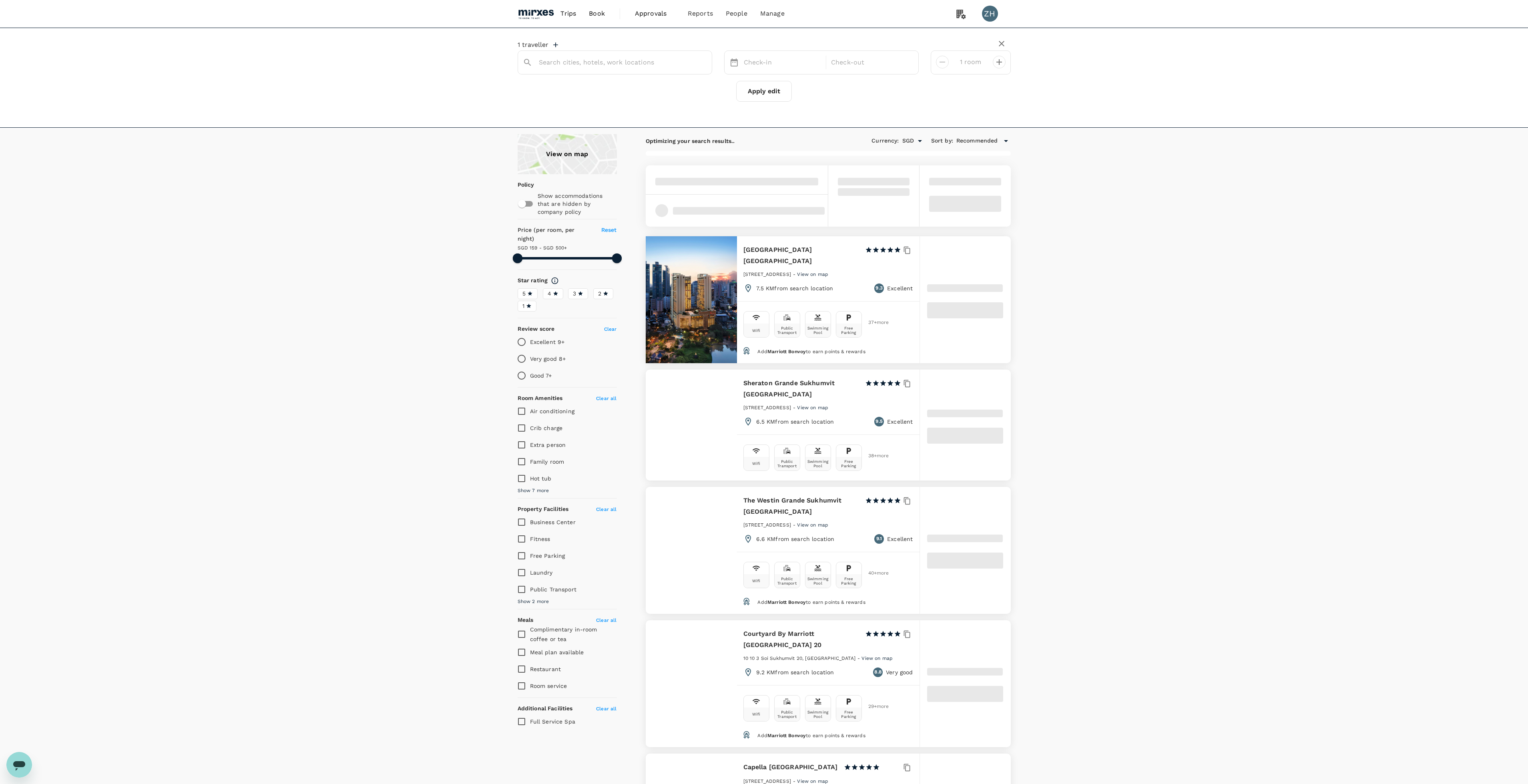
type input "[GEOGRAPHIC_DATA]"
type input "499.94"
type input "80.94"
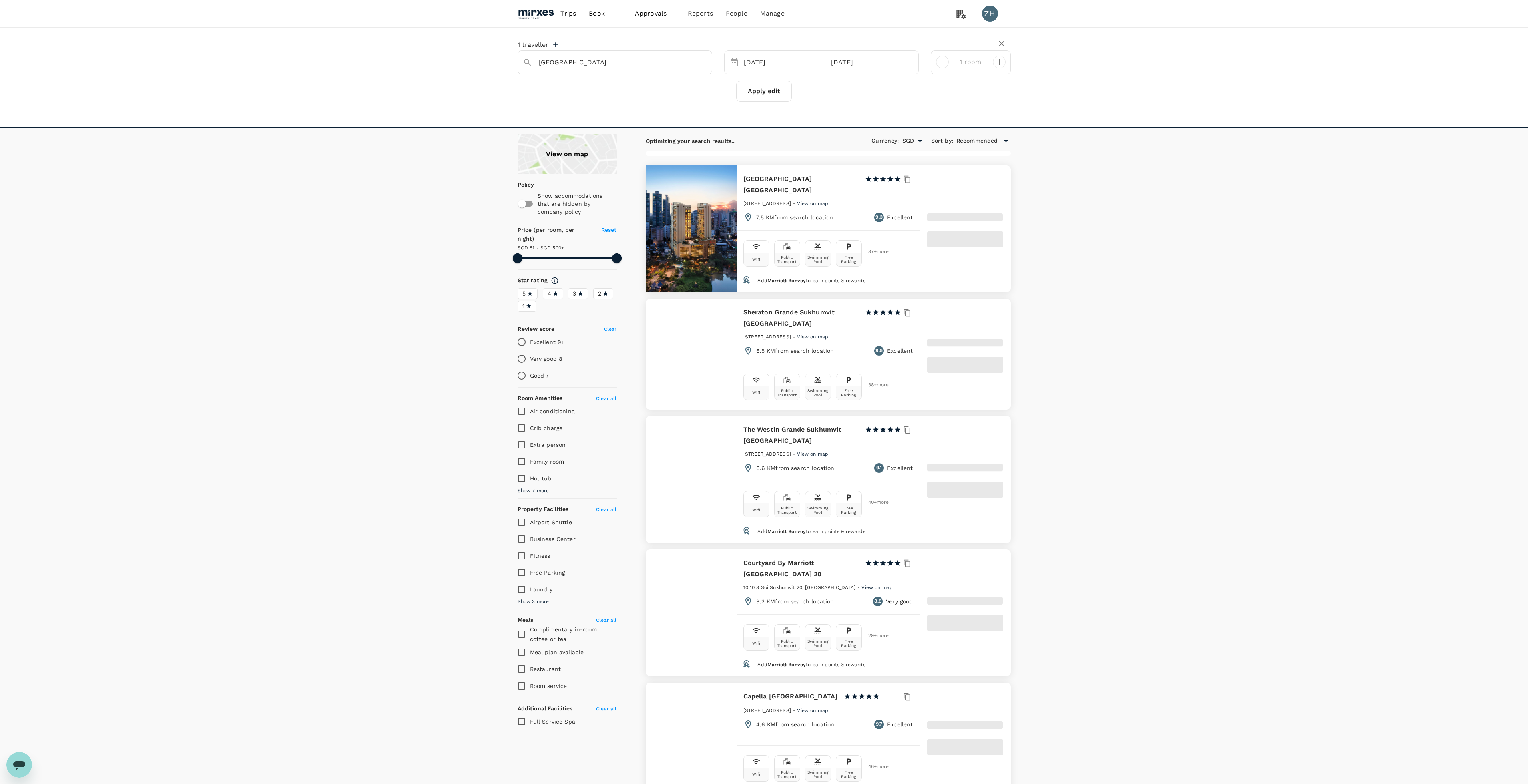
type input "499.63"
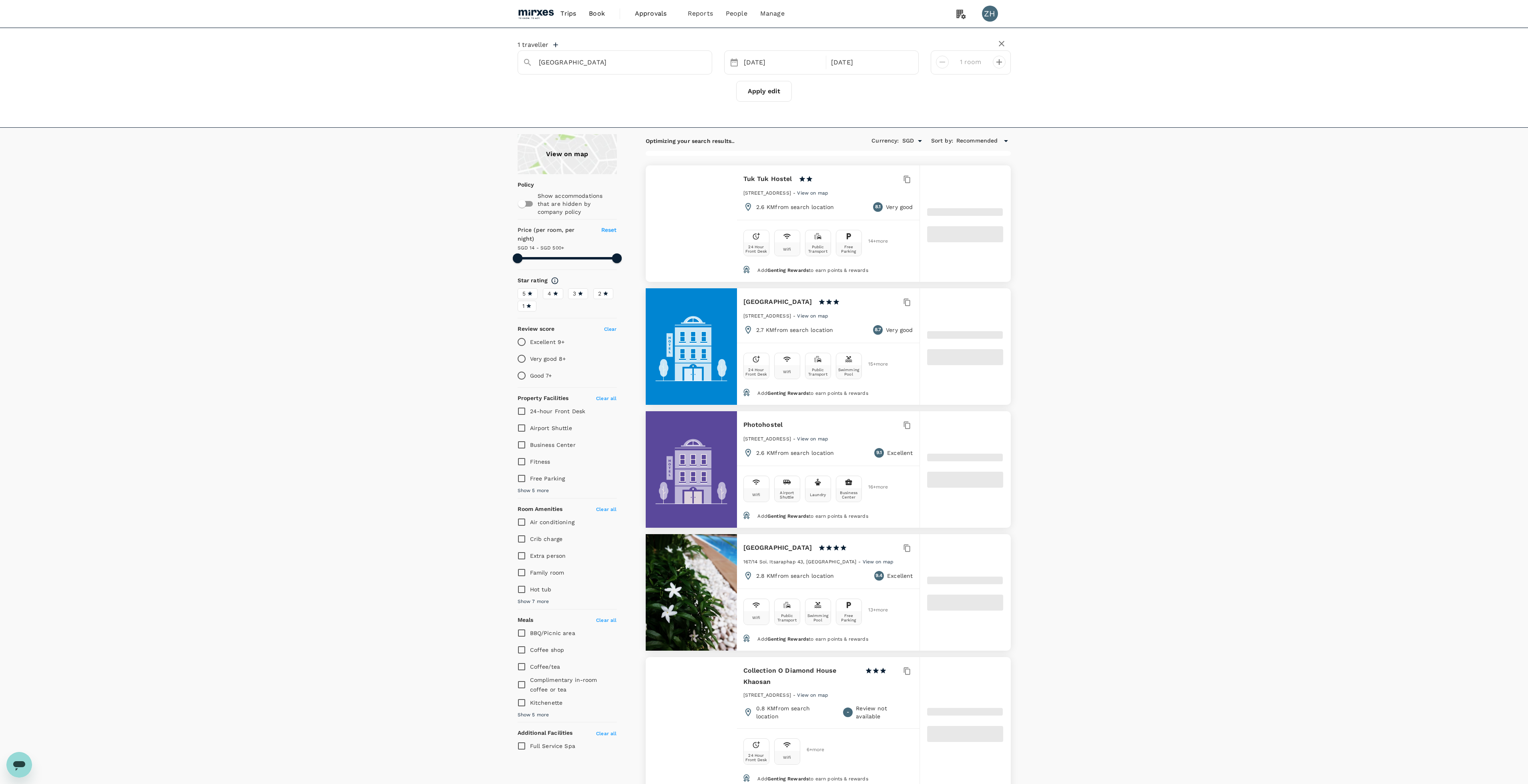
type input "13.63"
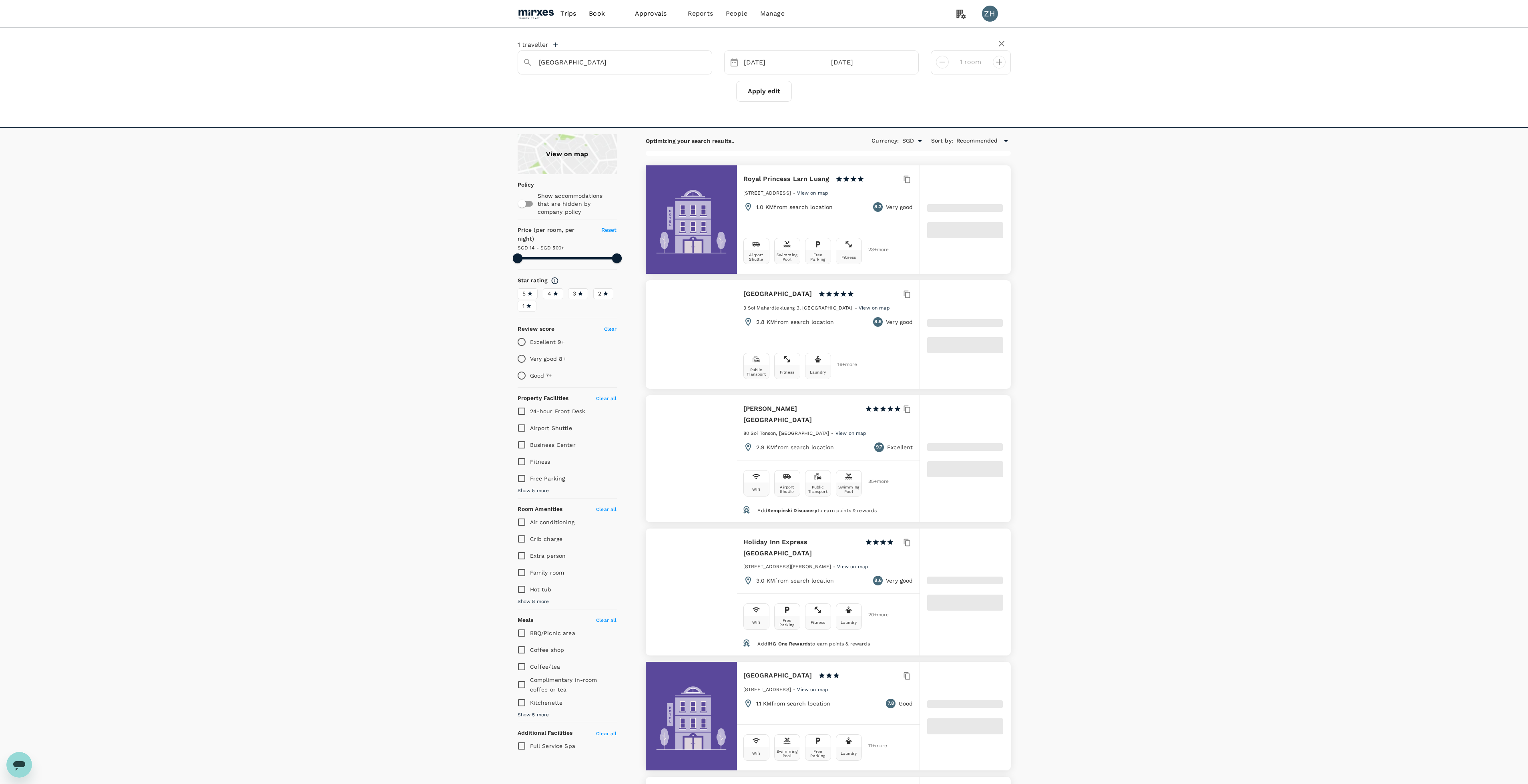
type input "499.92"
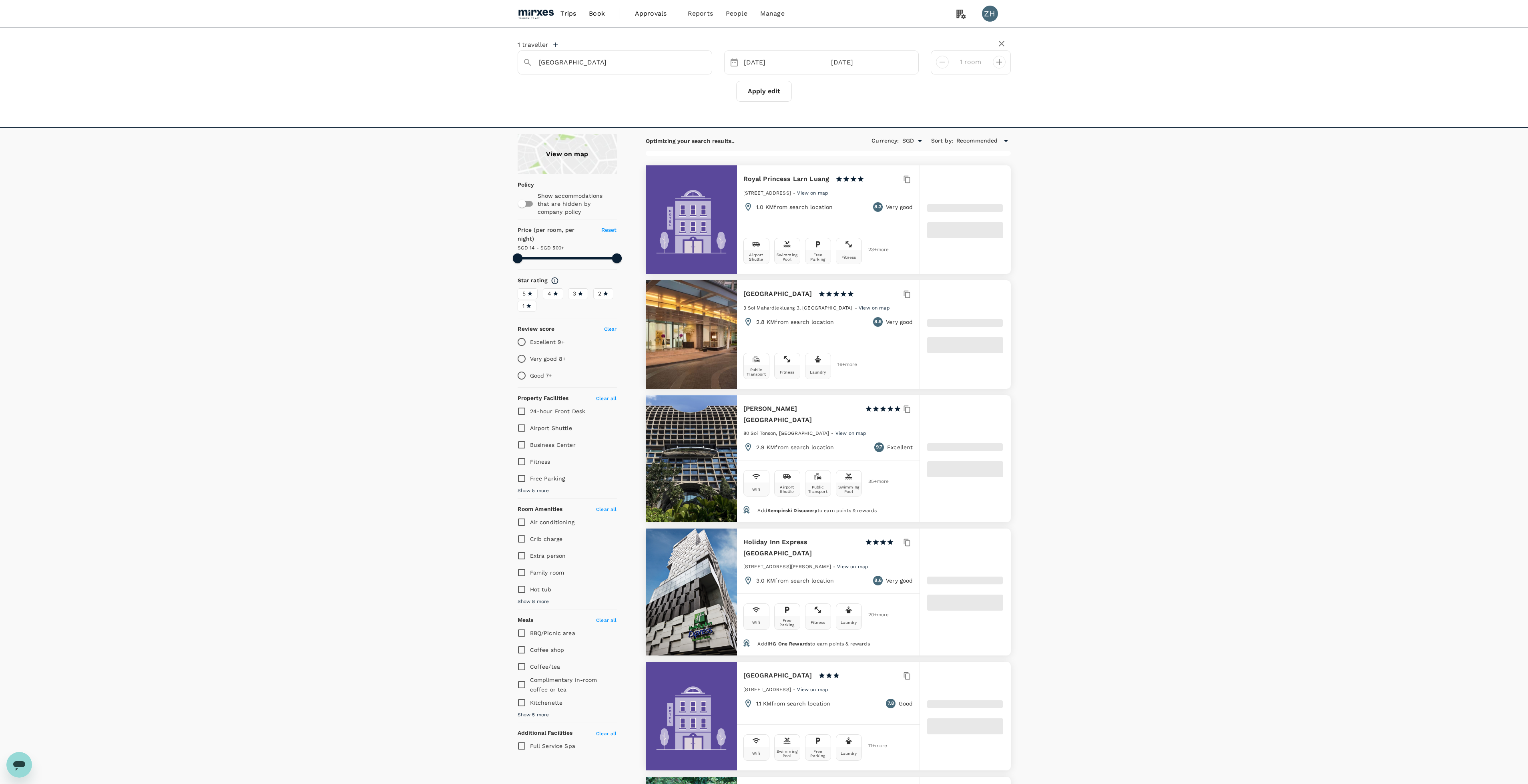
type input "11.92"
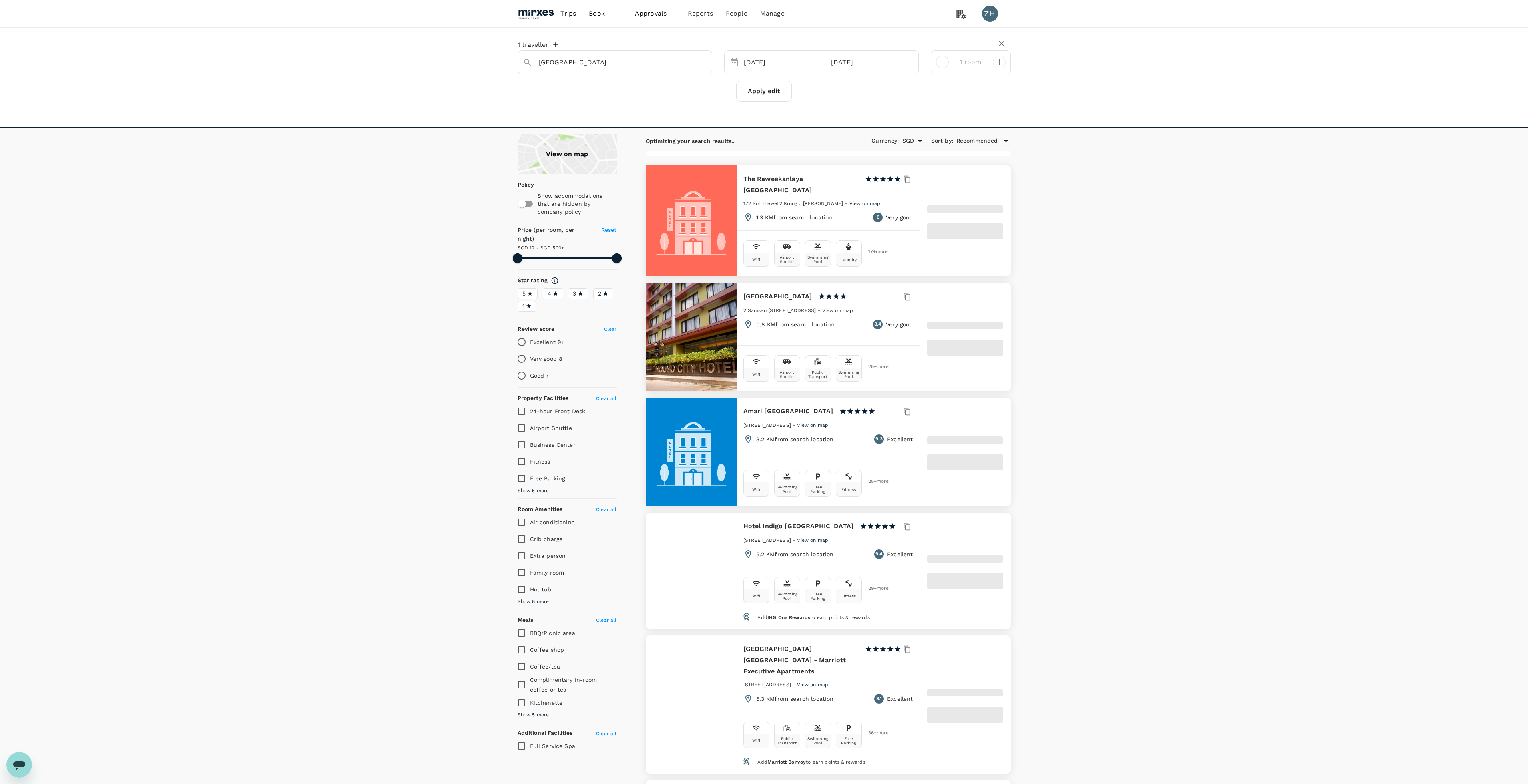
type input "499.54"
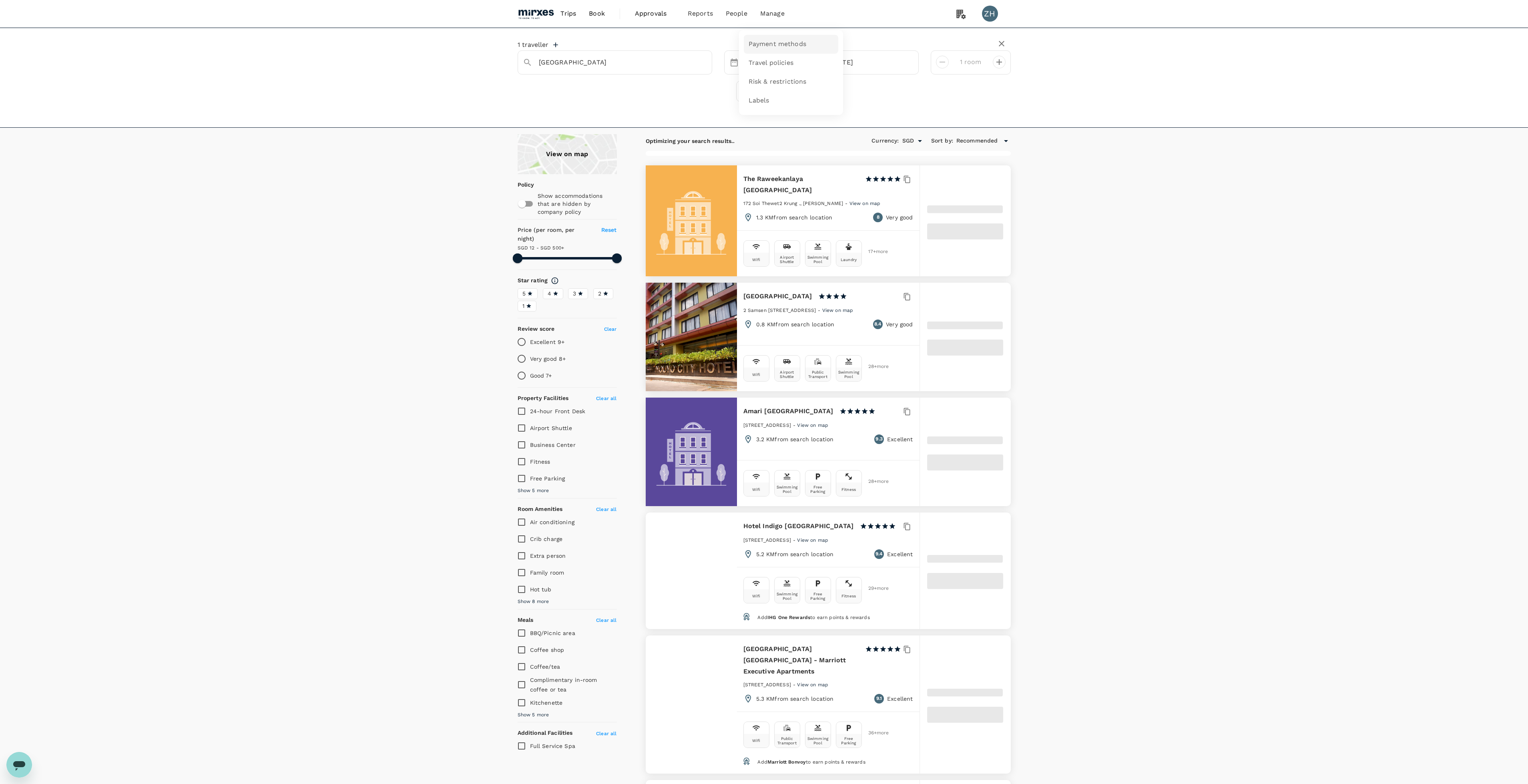
click at [770, 42] on span "Payment methods" at bounding box center [777, 44] width 58 height 9
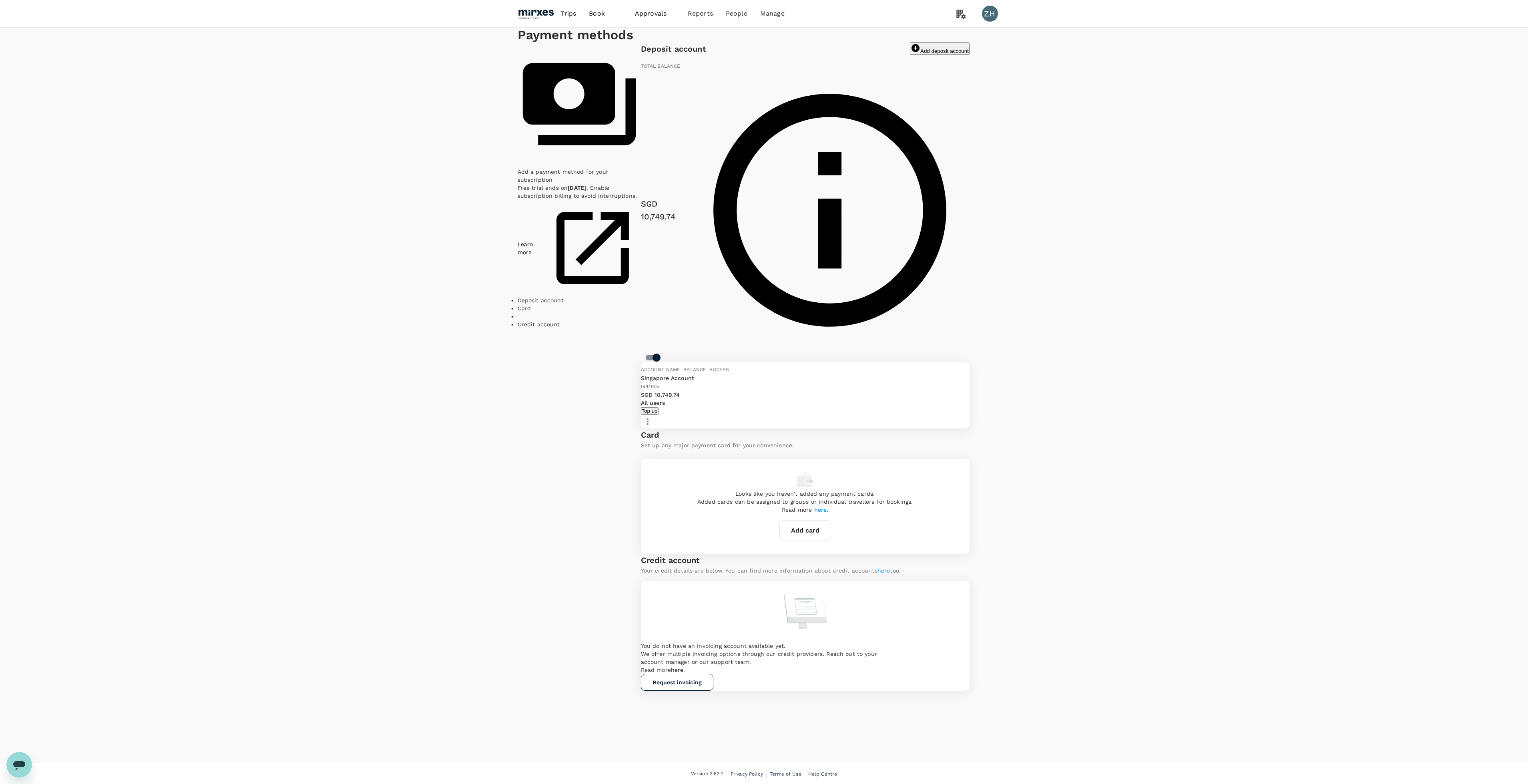
click at [661, 14] on span "Approvals" at bounding box center [655, 14] width 40 height 10
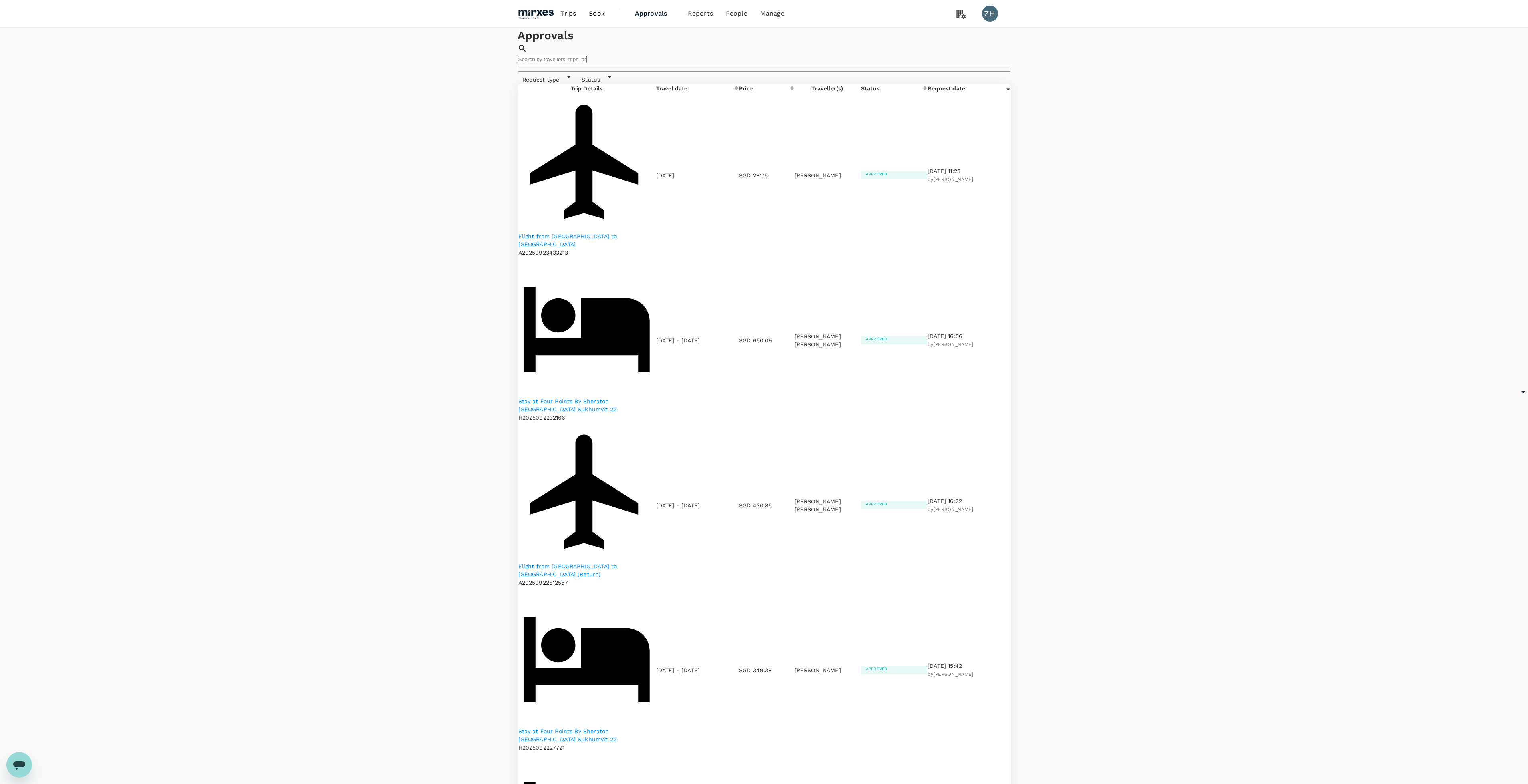
click at [547, 14] on img at bounding box center [535, 13] width 37 height 17
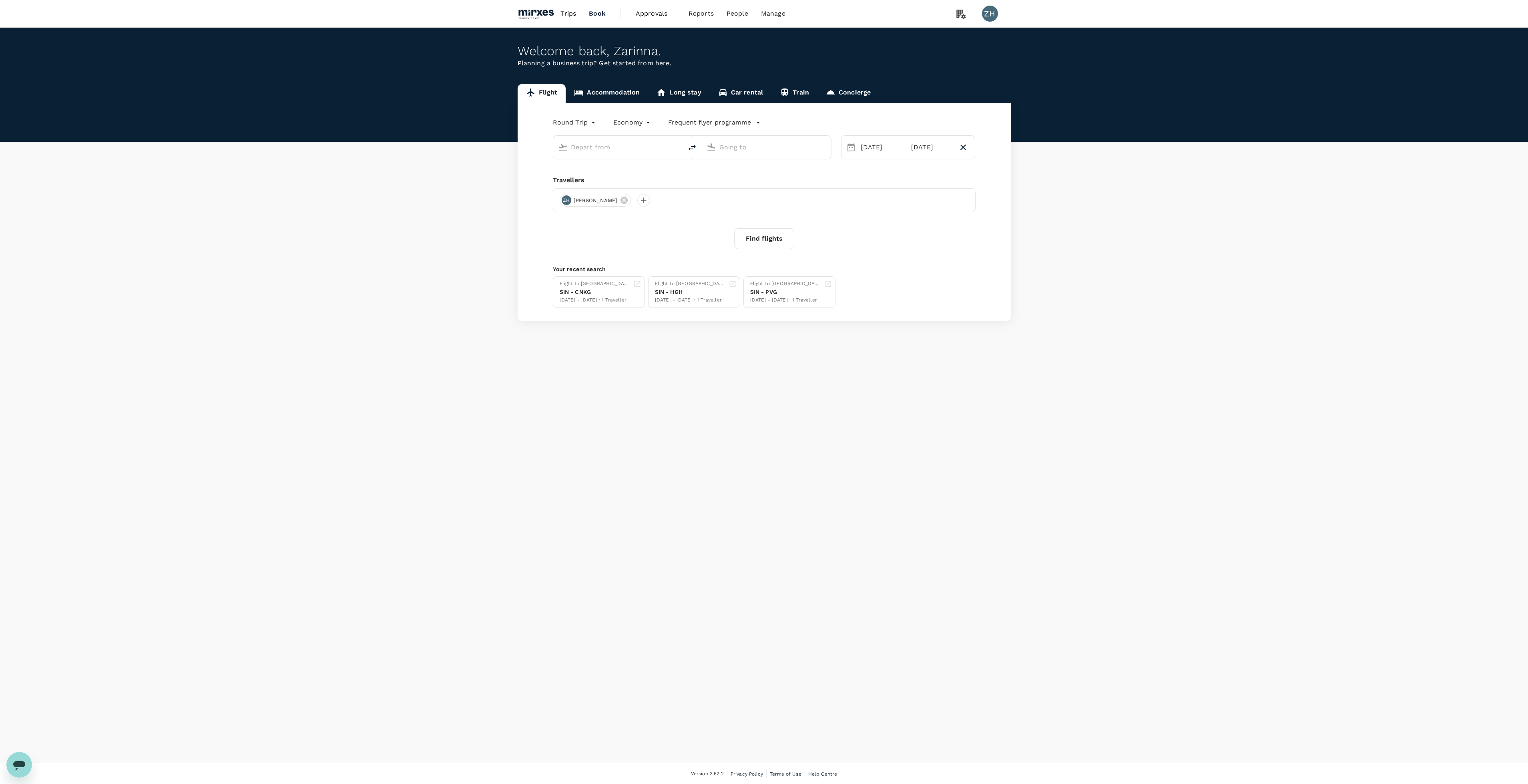
type input "Singapore Changi (SIN)"
type input "Suvarnabhumi Intl (BKK)"
type input "Singapore Changi (SIN)"
type input "Suvarnabhumi Intl (BKK)"
